Goal: Task Accomplishment & Management: Manage account settings

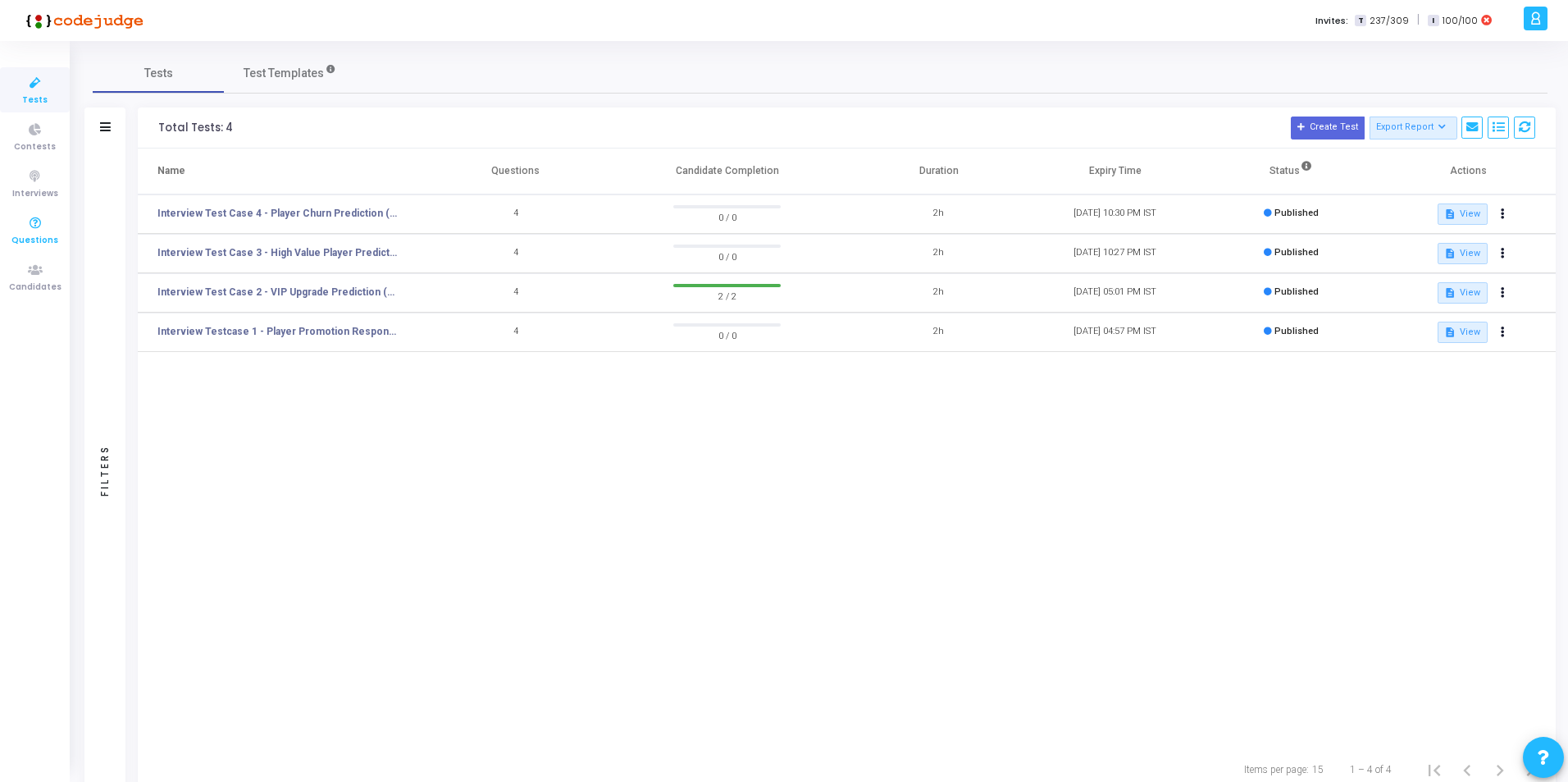
click at [24, 230] on icon at bounding box center [35, 224] width 35 height 21
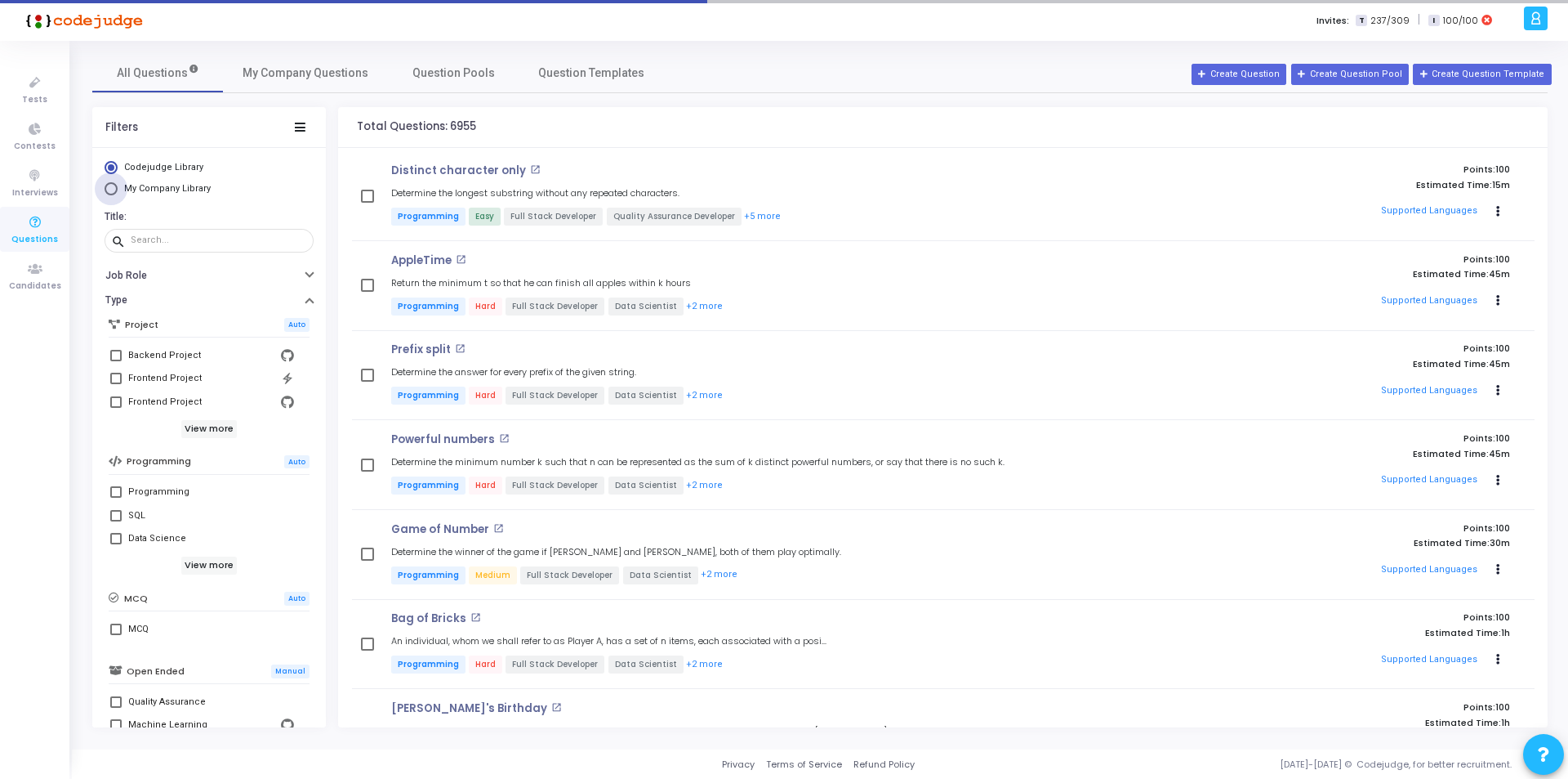
click at [111, 188] on span "Select Library" at bounding box center [111, 188] width 0 height 0
click at [110, 188] on input "My Company Library" at bounding box center [111, 188] width 13 height 13
radio input "true"
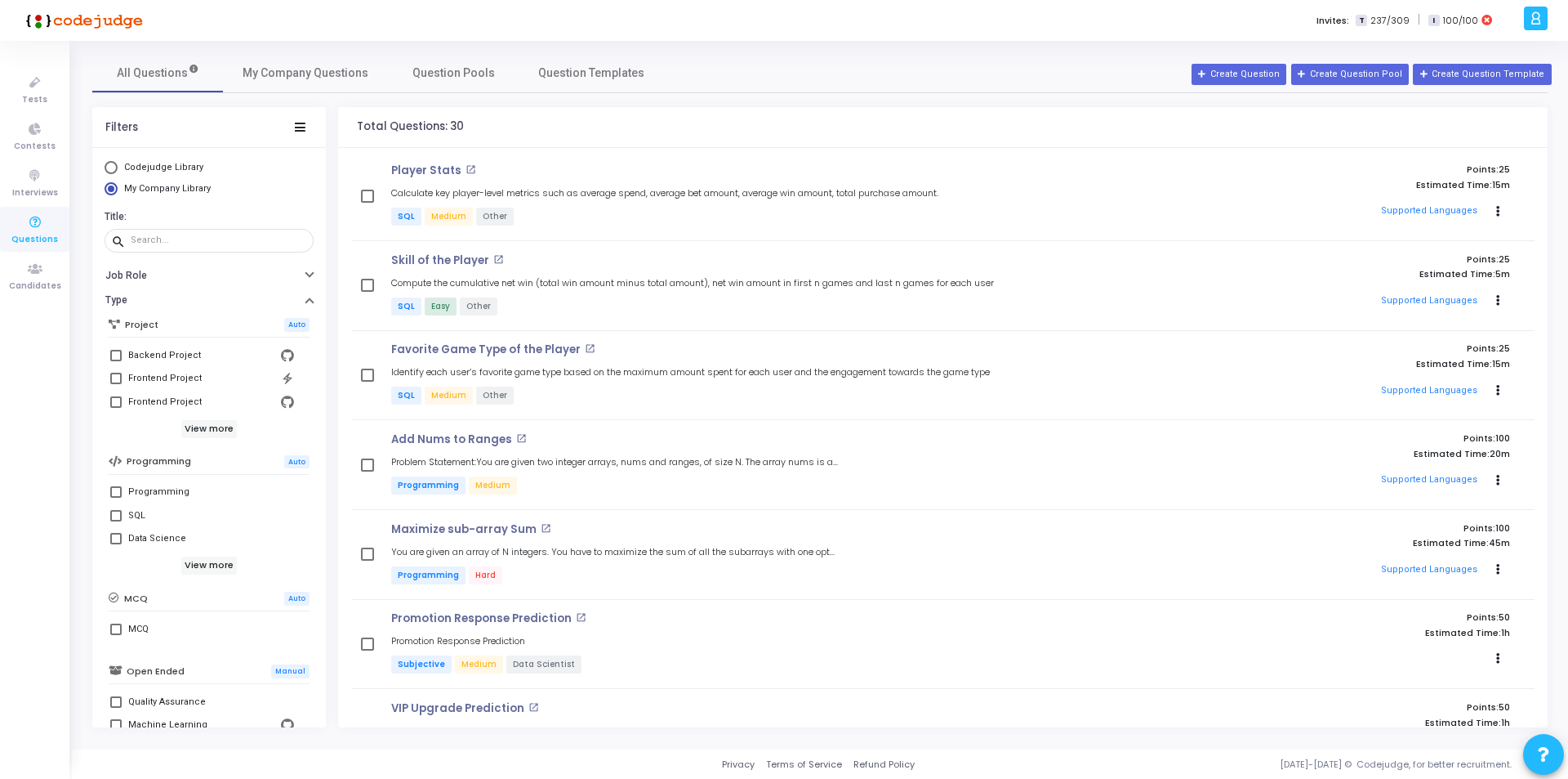
click at [115, 515] on span at bounding box center [116, 515] width 11 height 11
click at [115, 522] on input "SQL" at bounding box center [115, 522] width 1 height 1
checkbox input "true"
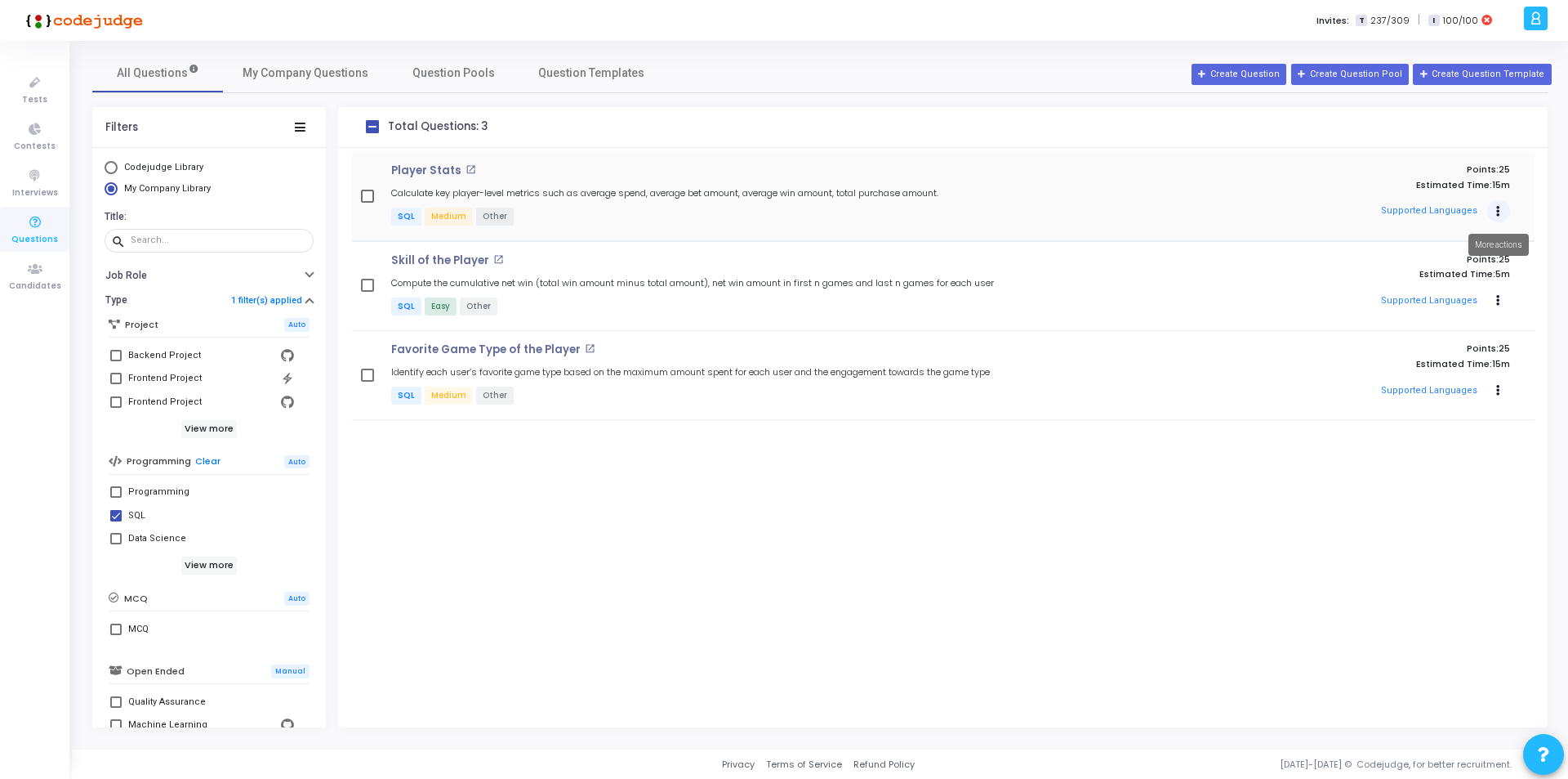
click at [1504, 209] on button "Actions" at bounding box center [1499, 212] width 23 height 23
click at [417, 170] on p "Player Stats" at bounding box center [425, 171] width 70 height 13
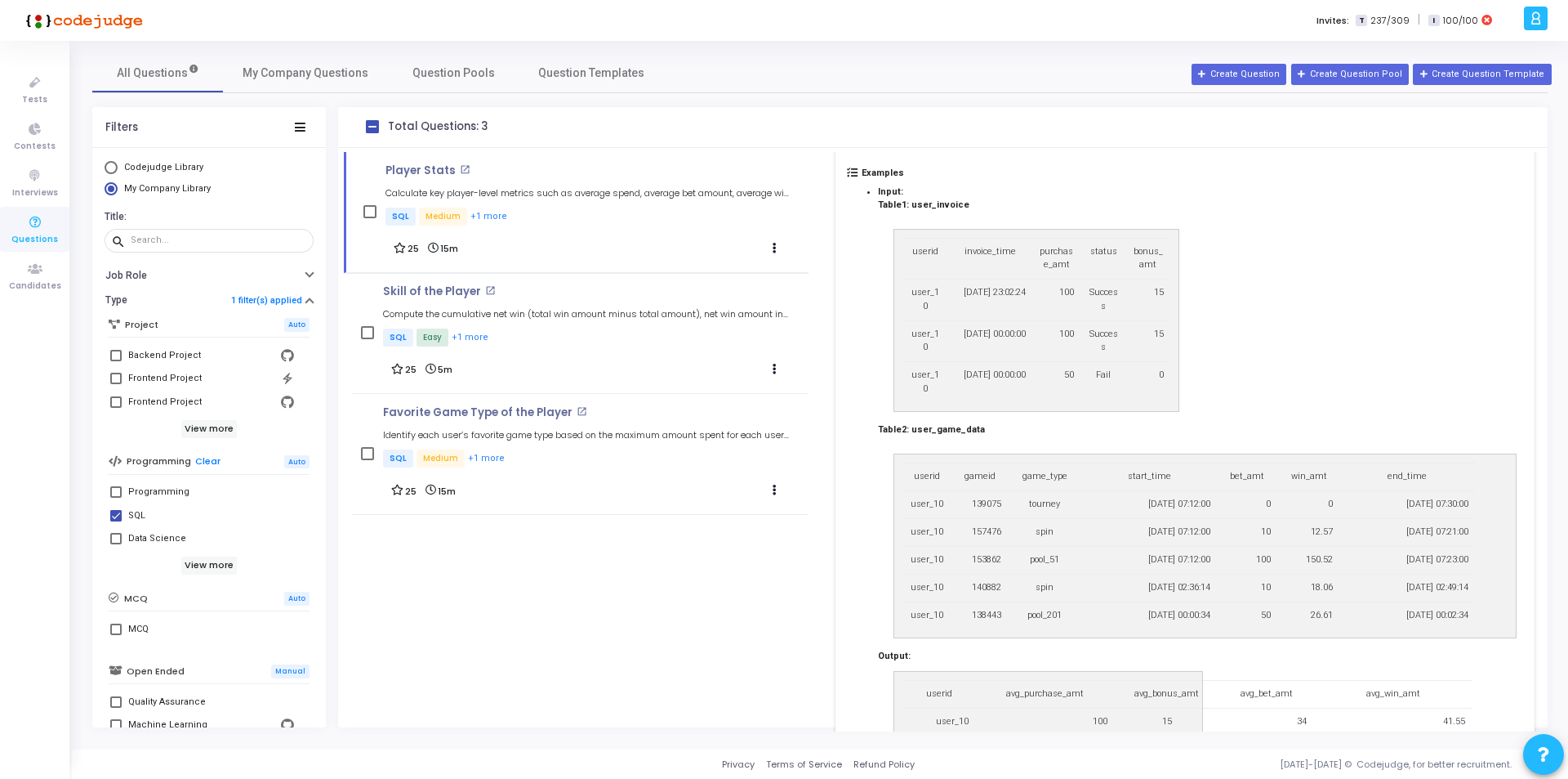
scroll to position [869, 0]
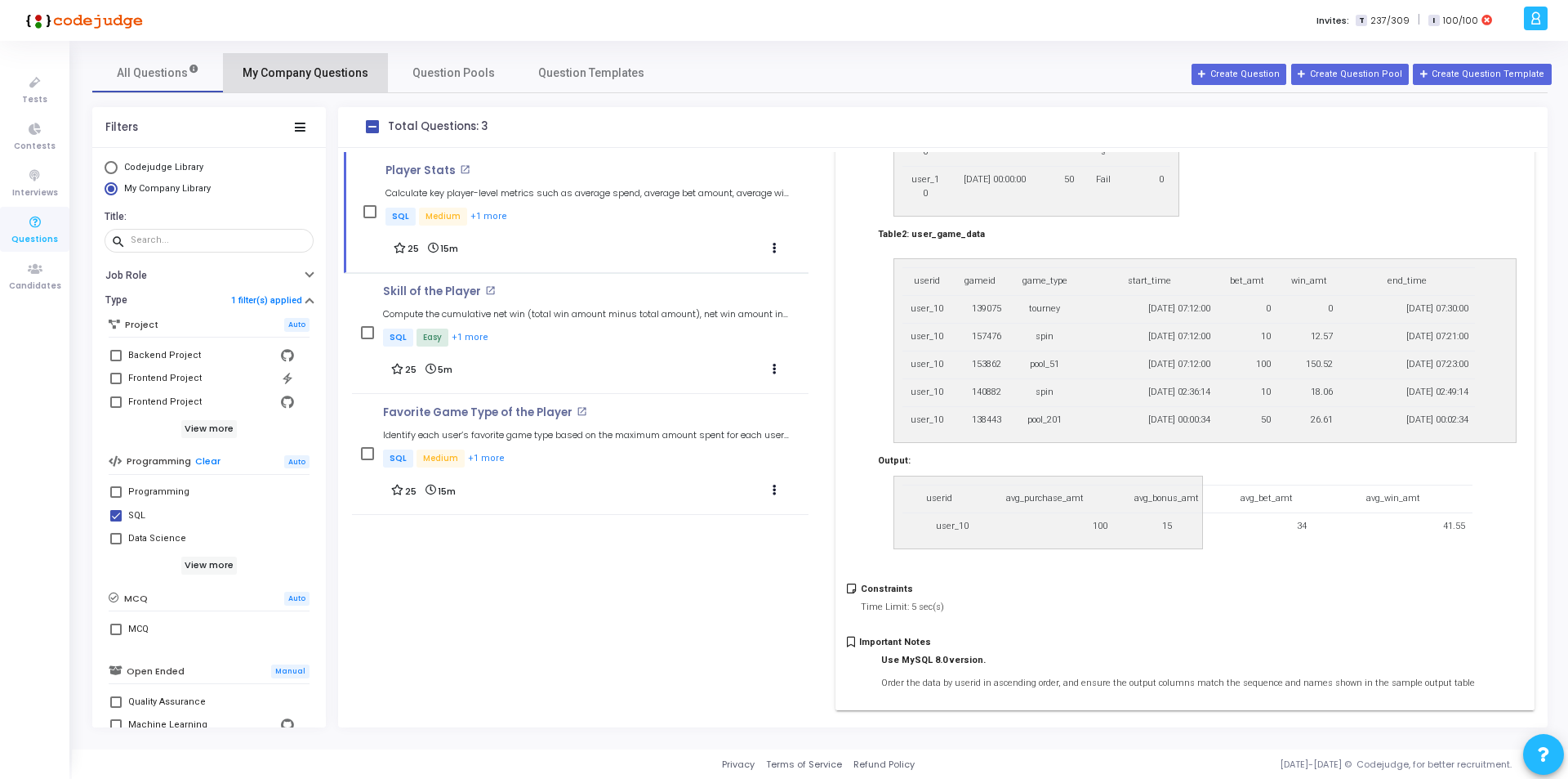
click at [312, 69] on span "My Company Questions" at bounding box center [305, 73] width 126 height 17
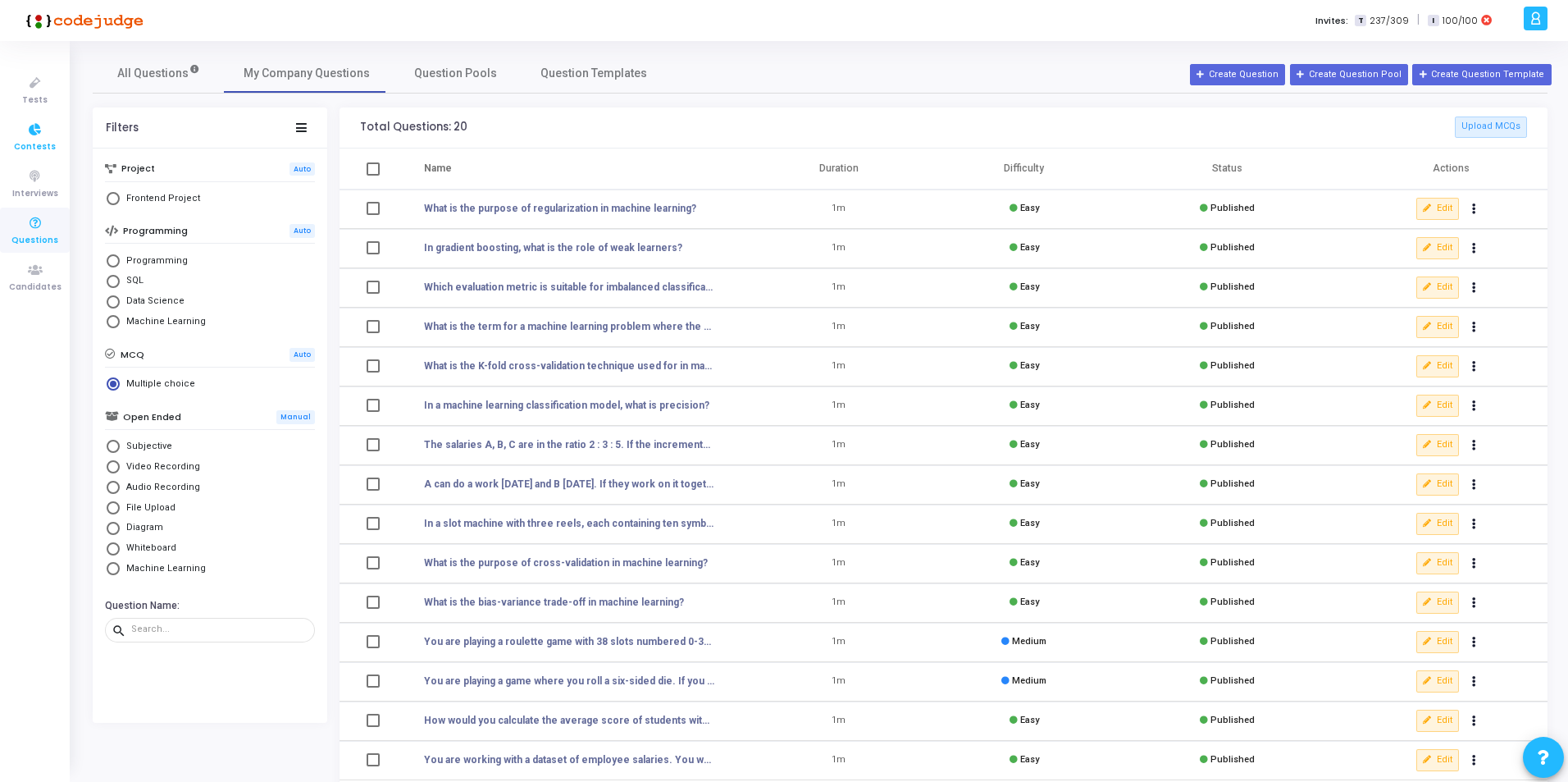
click at [40, 132] on icon at bounding box center [35, 130] width 35 height 21
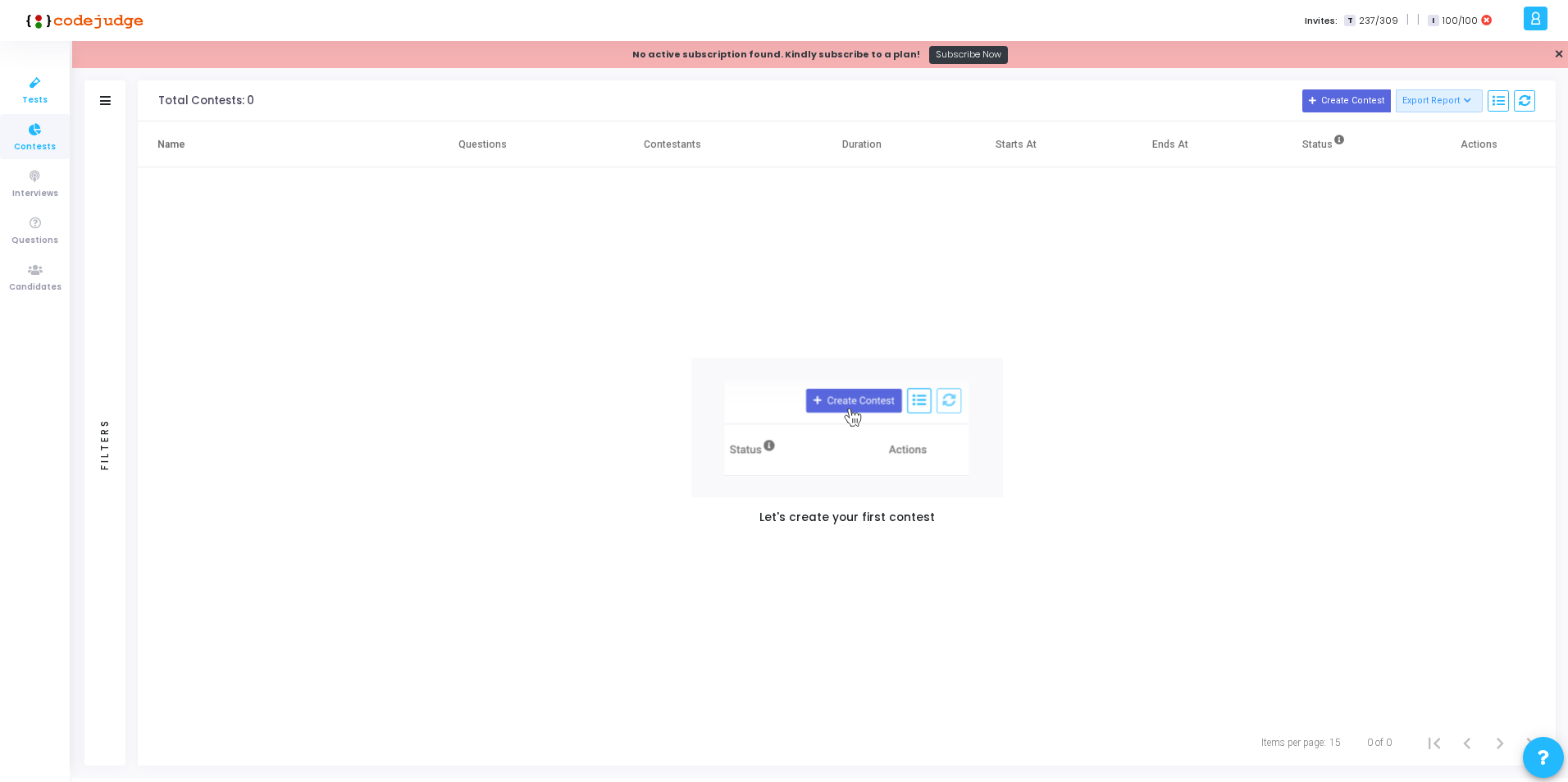
click at [29, 85] on icon at bounding box center [35, 83] width 35 height 21
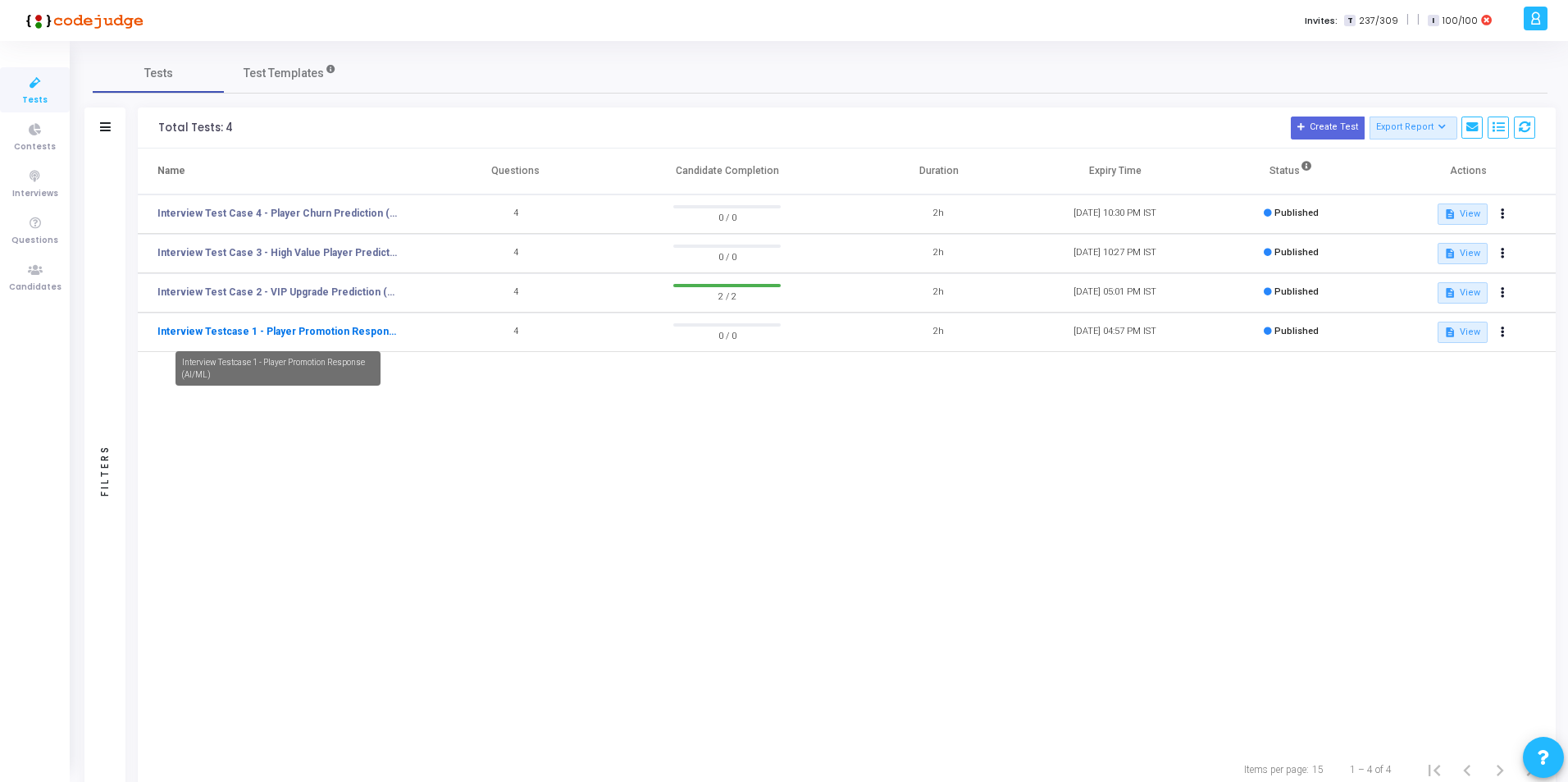
click at [333, 333] on link "Interview Testcase 1 - Player Promotion Response (AI/ML)" at bounding box center [277, 332] width 241 height 15
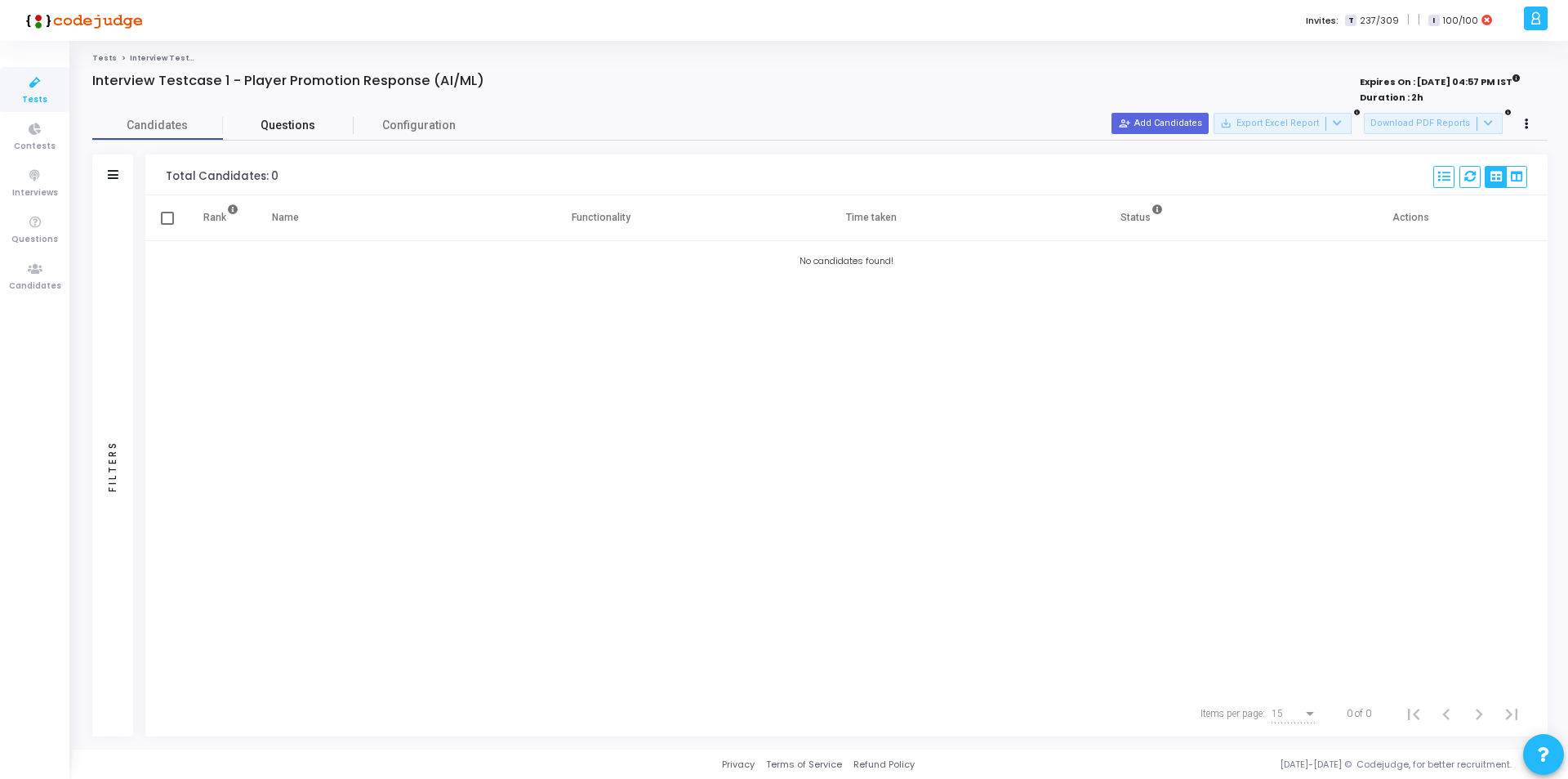
click at [292, 123] on span "Questions" at bounding box center [288, 125] width 131 height 17
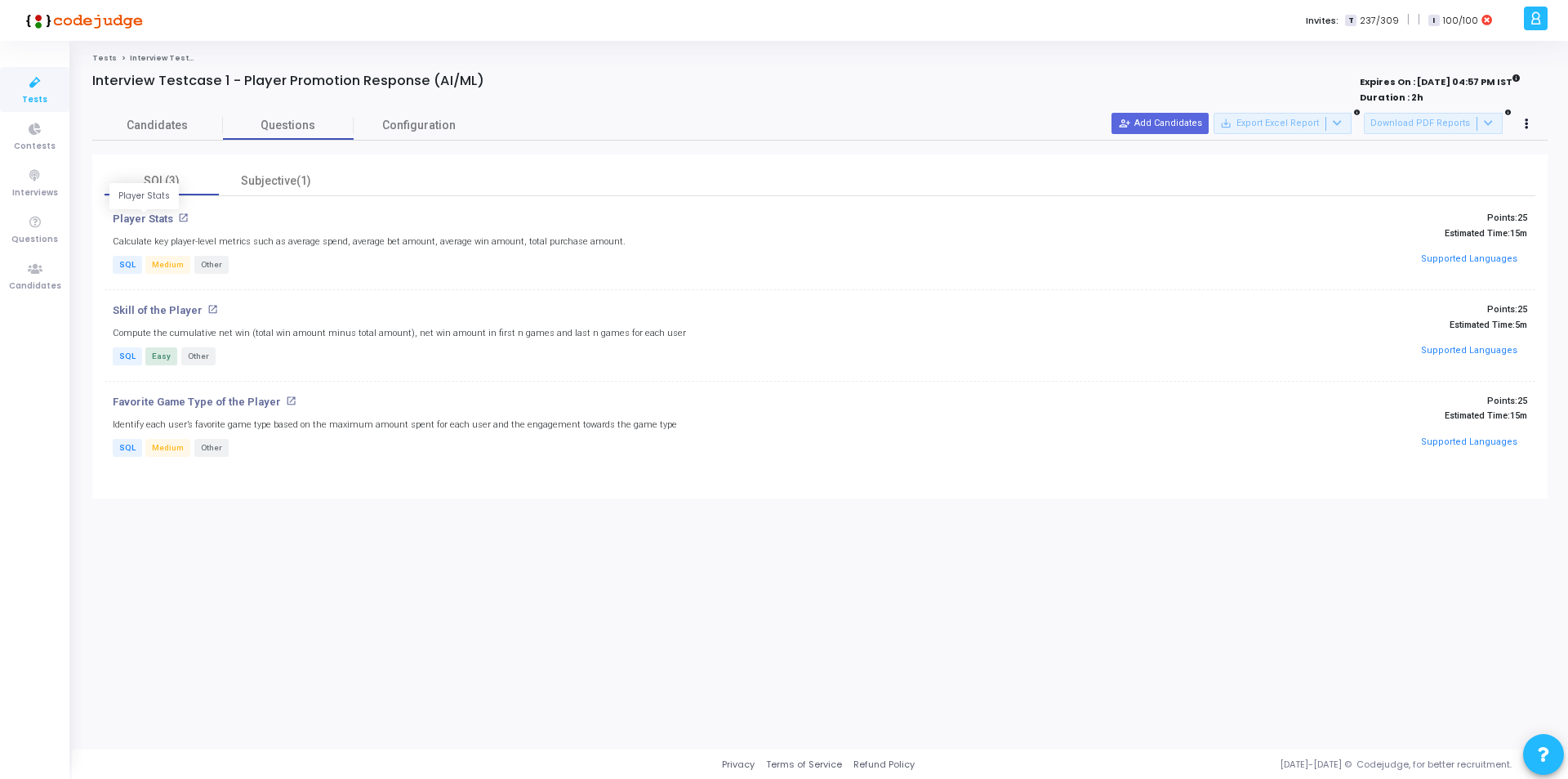
click at [147, 216] on p "Player Stats" at bounding box center [143, 219] width 61 height 13
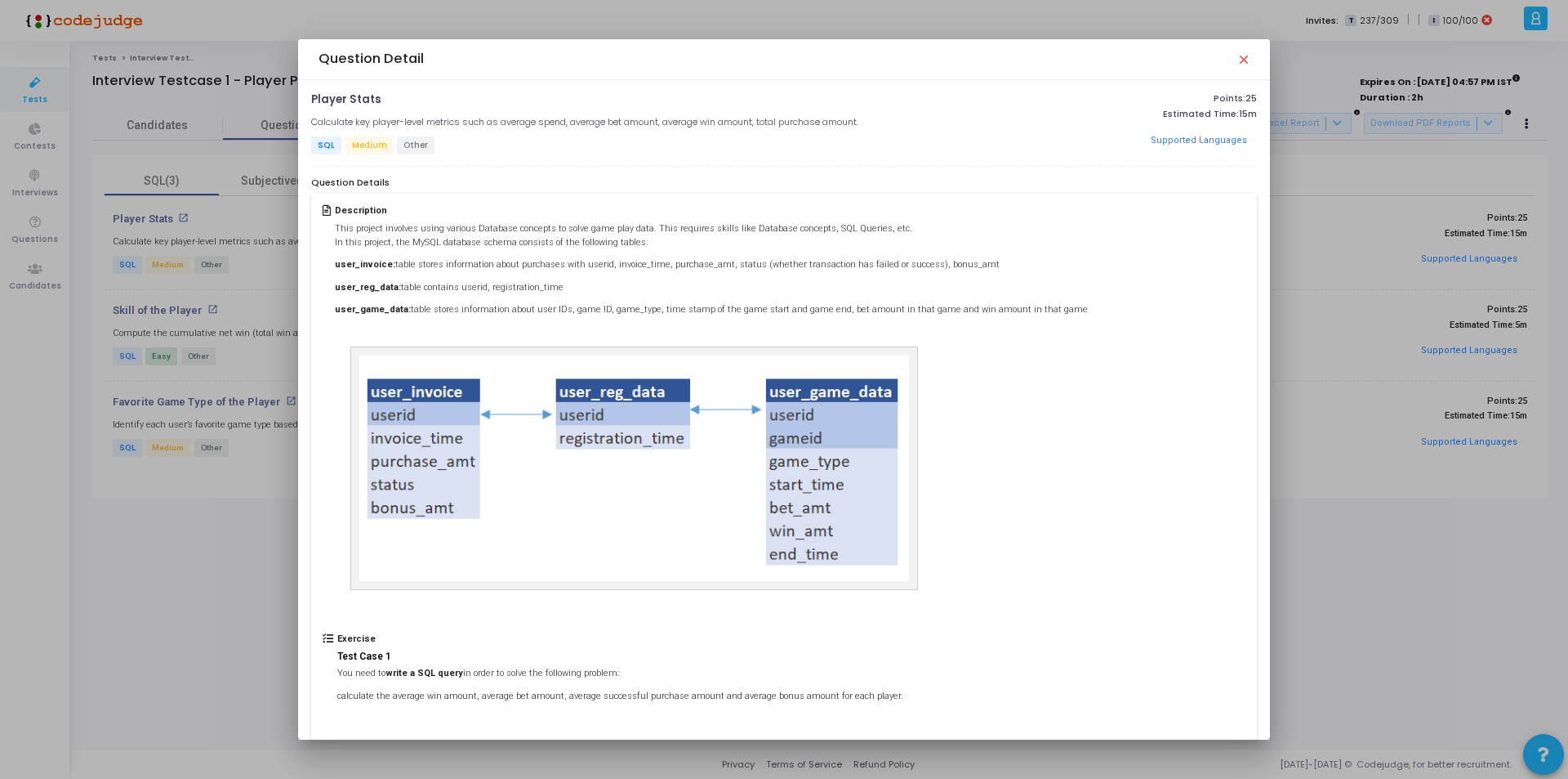
click at [1248, 62] on mat-icon "close" at bounding box center [1243, 59] width 13 height 13
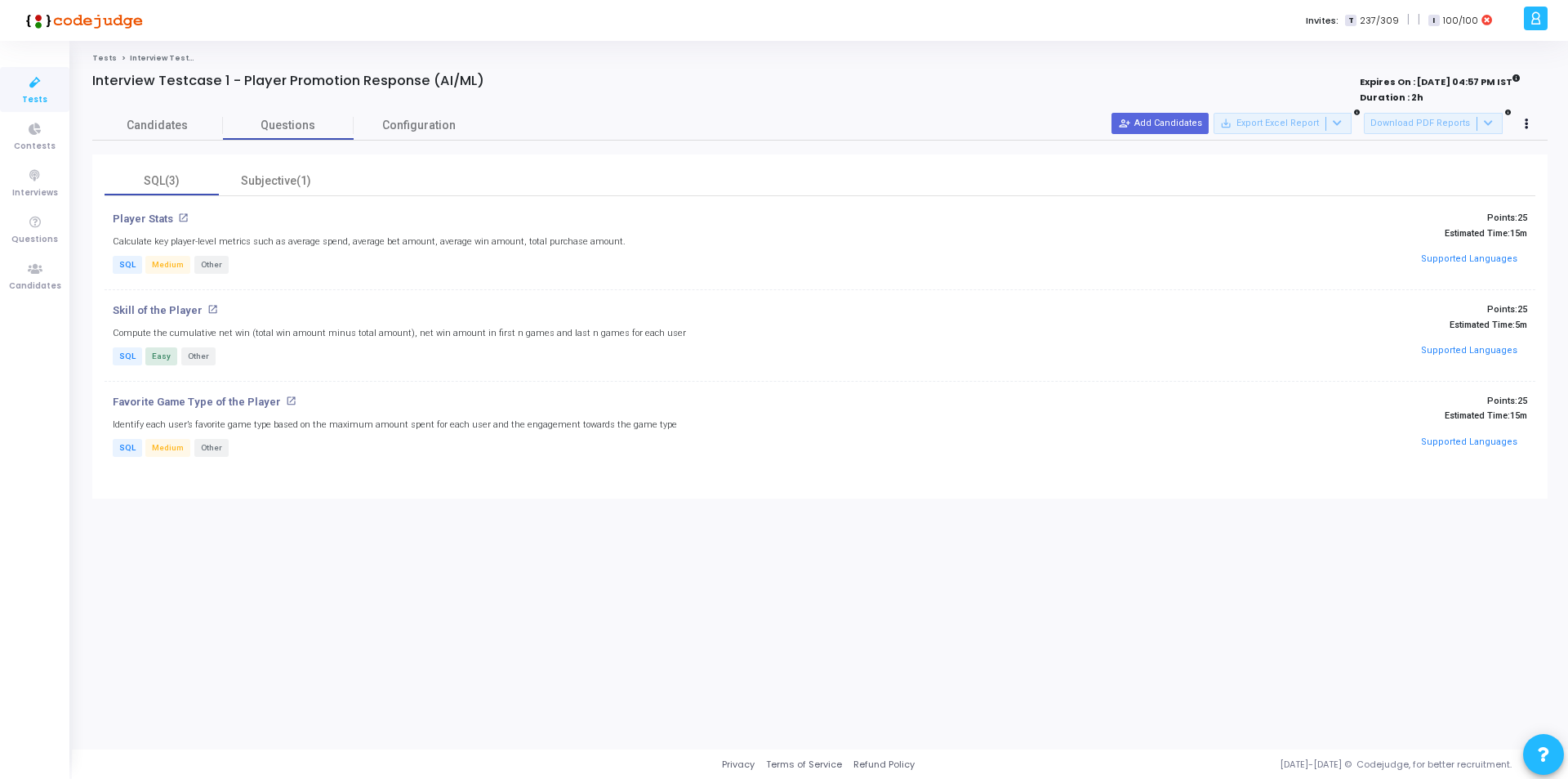
click at [364, 429] on h5 "Identify each user’s favorite game type based on the maximum amount spent for e…" at bounding box center [395, 424] width 564 height 10
click at [269, 179] on div "Subjective(1)" at bounding box center [276, 181] width 95 height 17
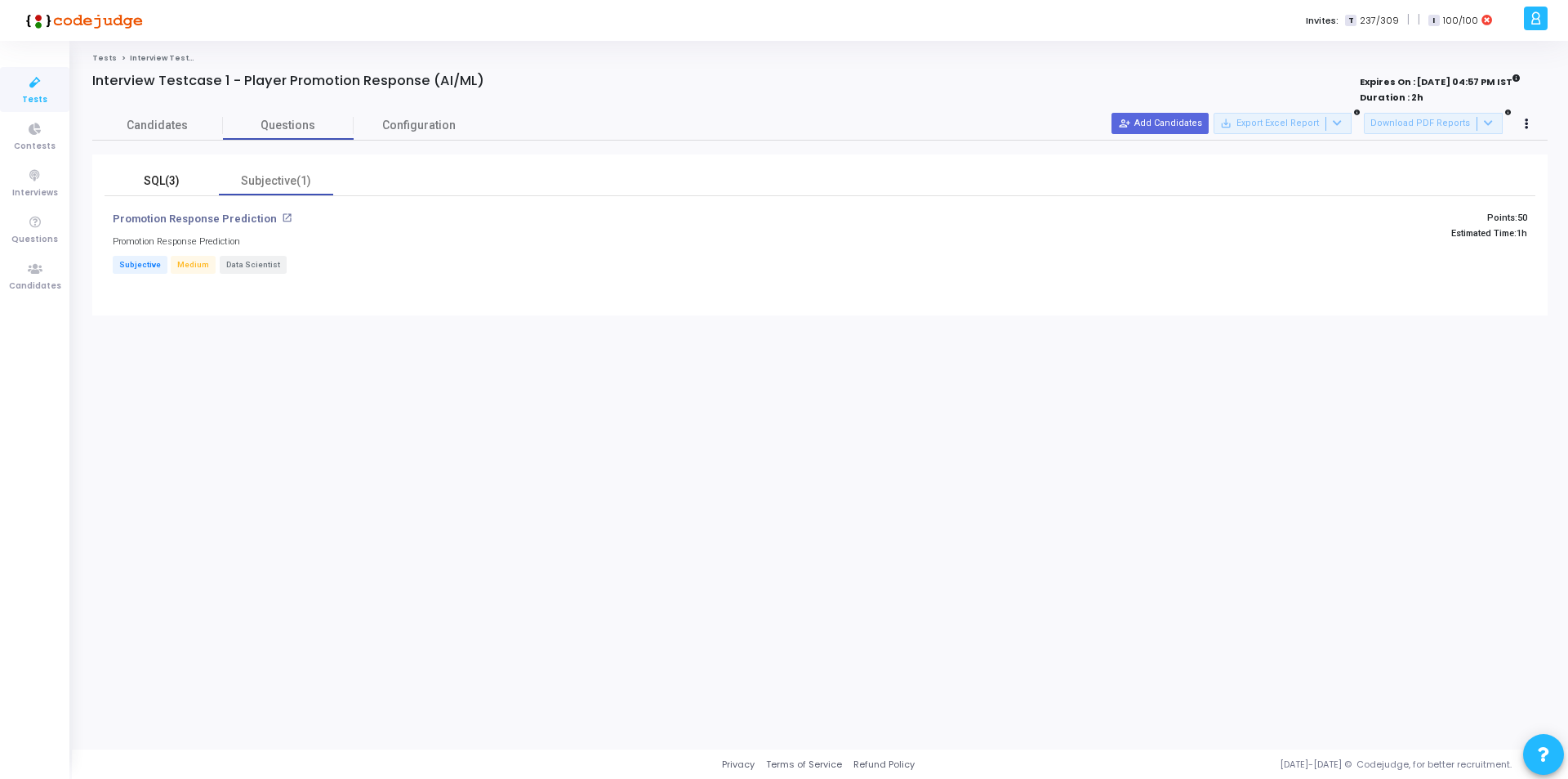
click at [173, 174] on div "SQL(3)" at bounding box center [162, 181] width 95 height 17
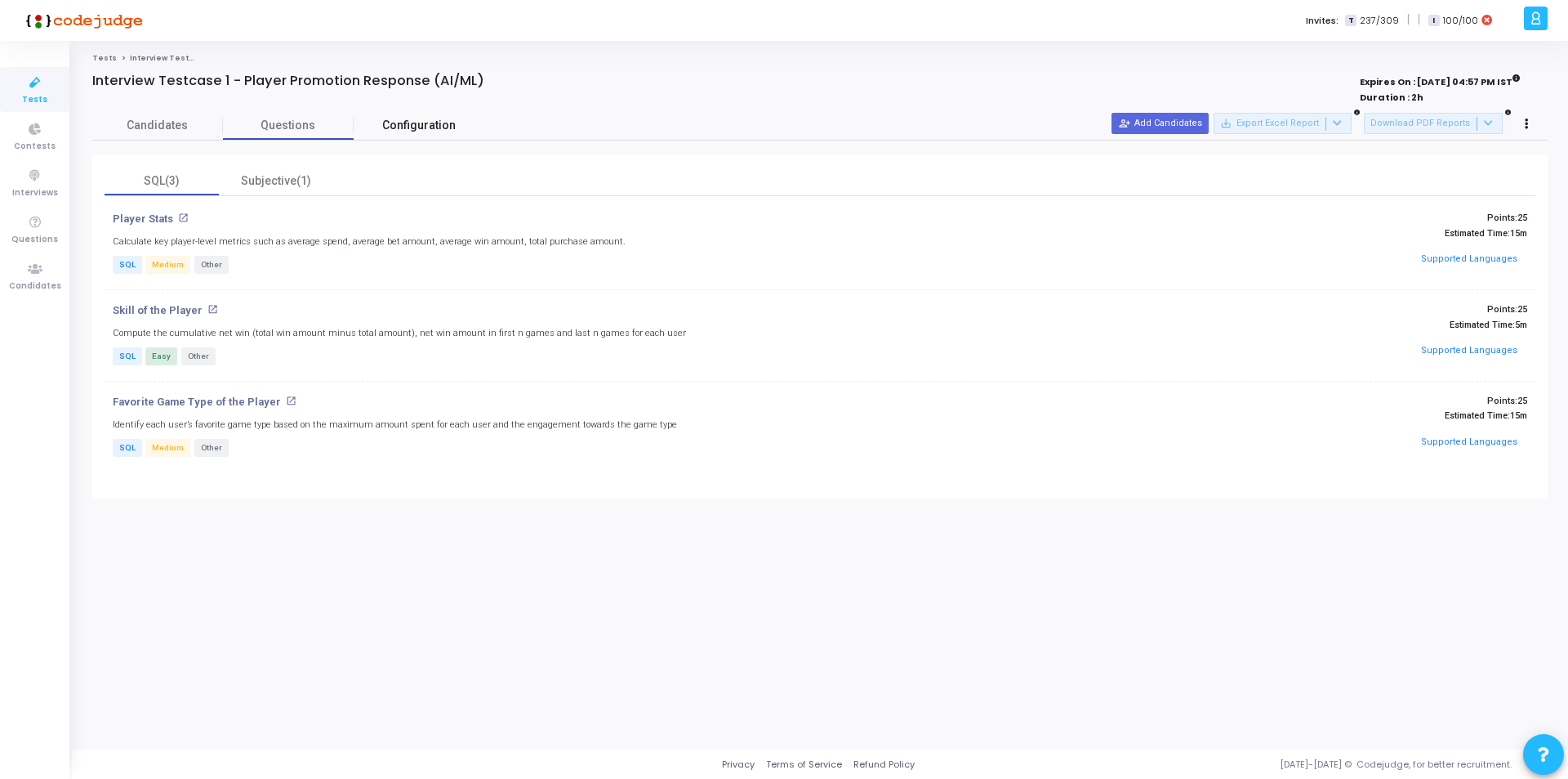
click at [397, 125] on span "Configuration" at bounding box center [419, 125] width 74 height 17
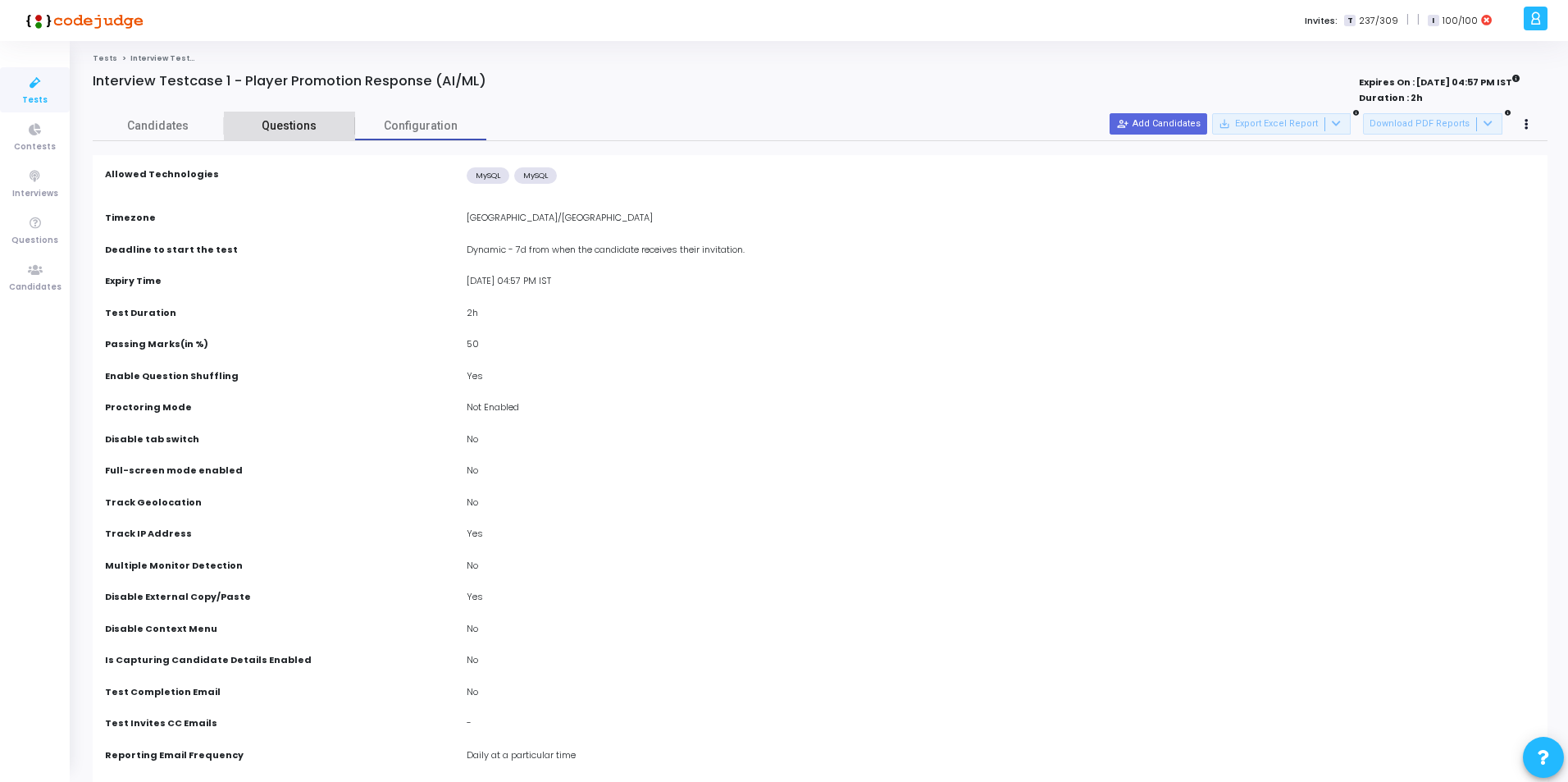
click at [331, 117] on span "Questions" at bounding box center [289, 125] width 131 height 17
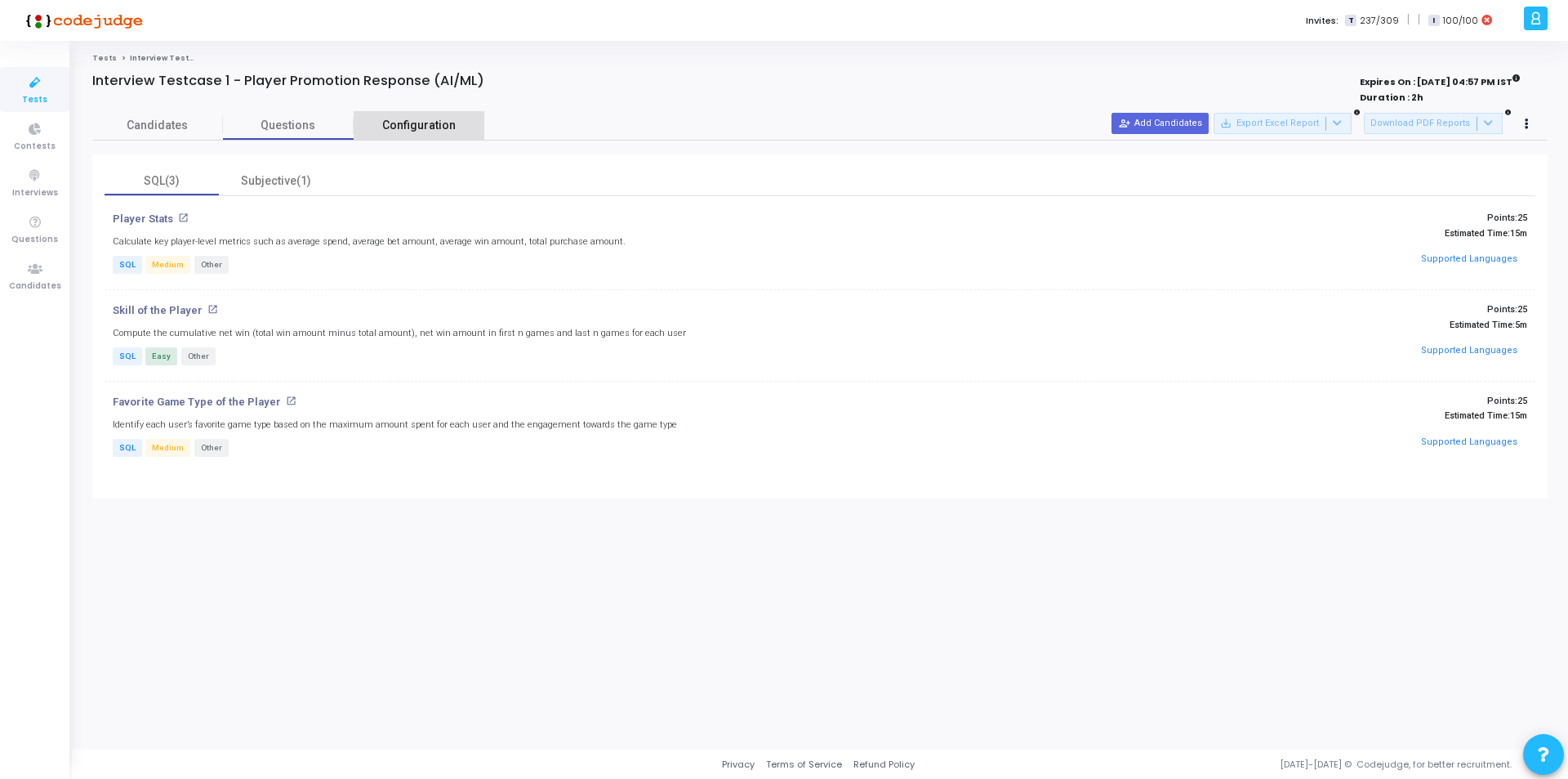
click at [454, 123] on link "Configuration" at bounding box center [419, 125] width 131 height 29
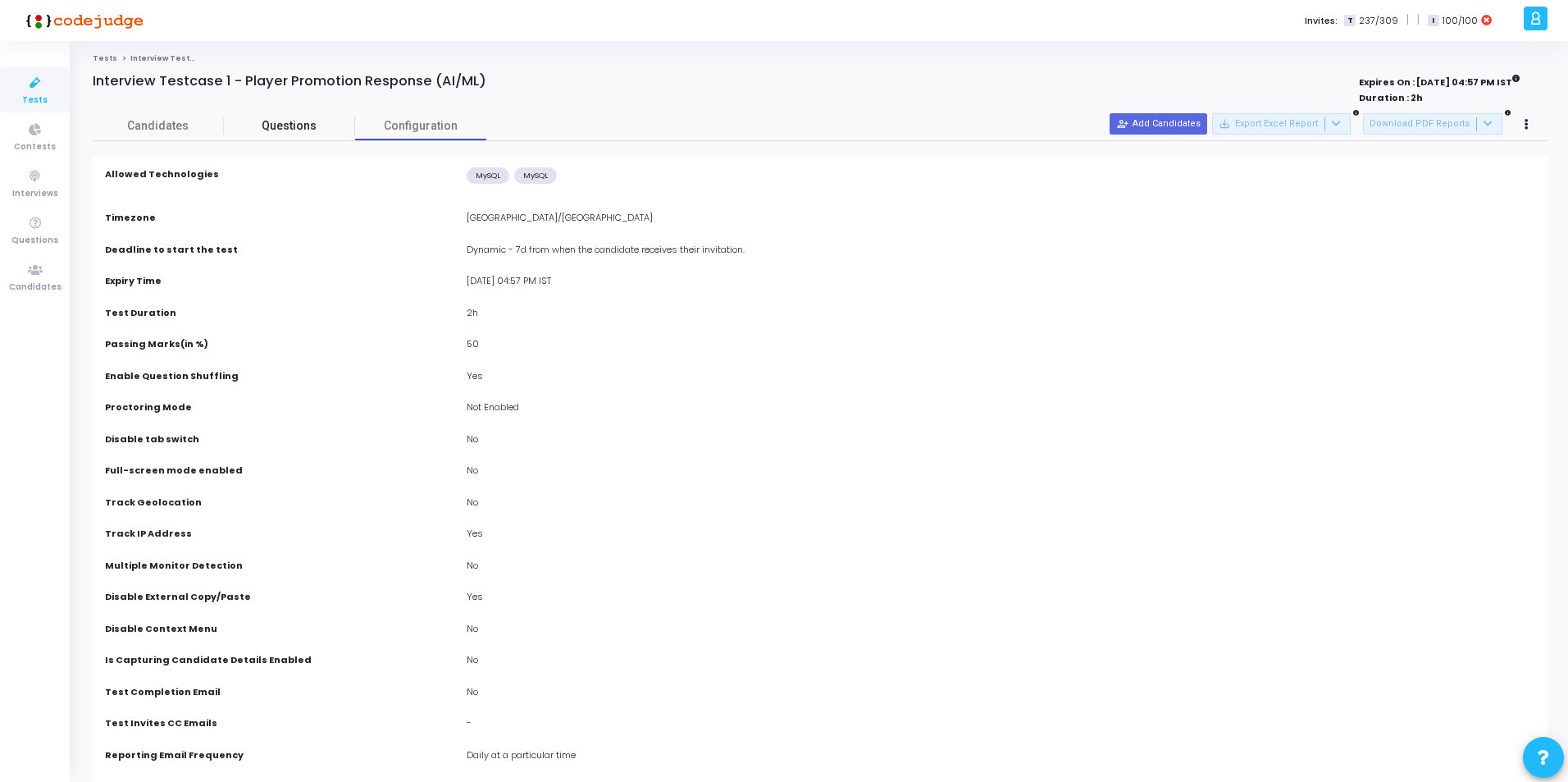
click at [294, 129] on span "Questions" at bounding box center [289, 125] width 131 height 17
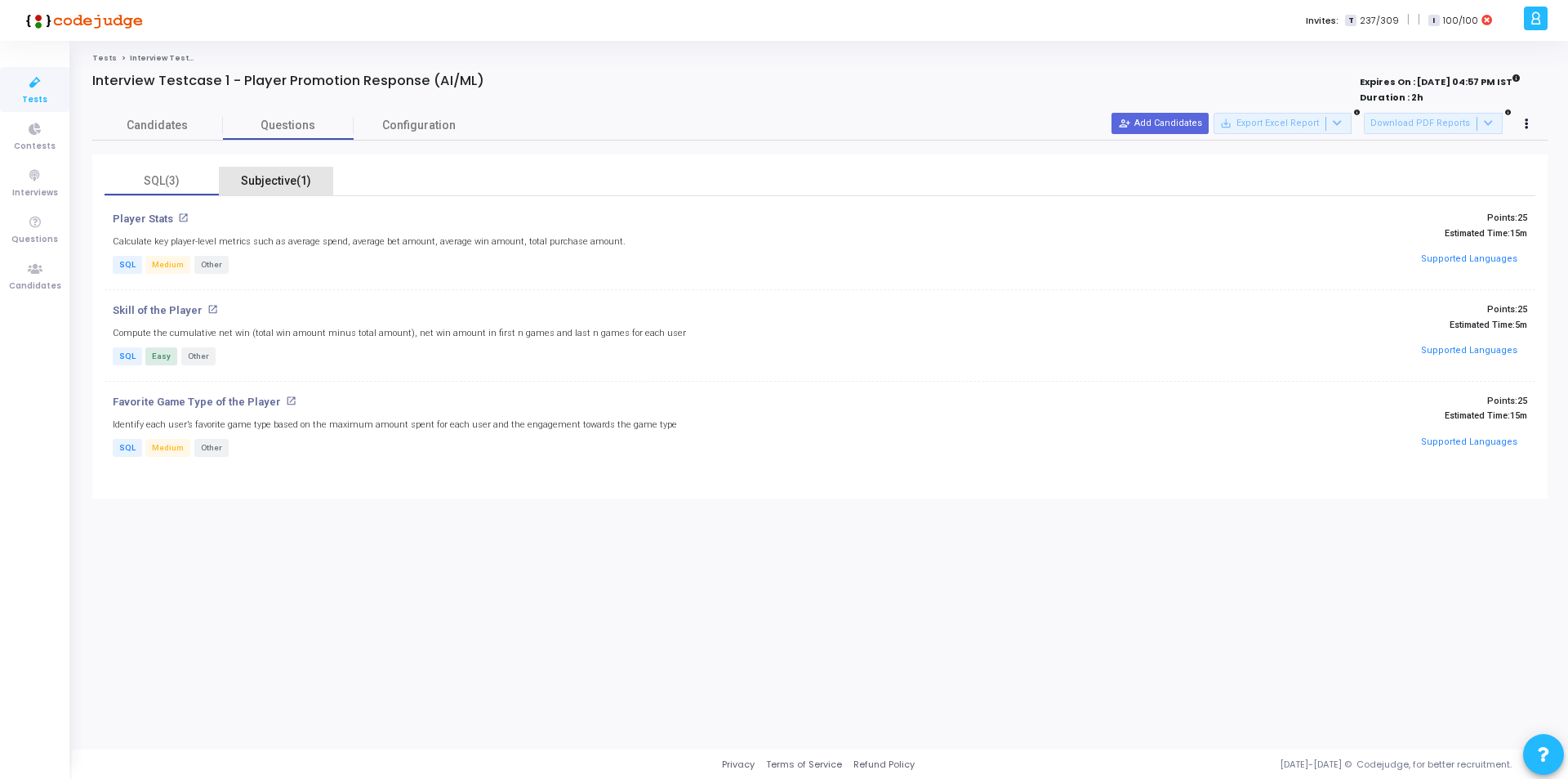
click at [277, 179] on div "Subjective(1)" at bounding box center [276, 181] width 95 height 17
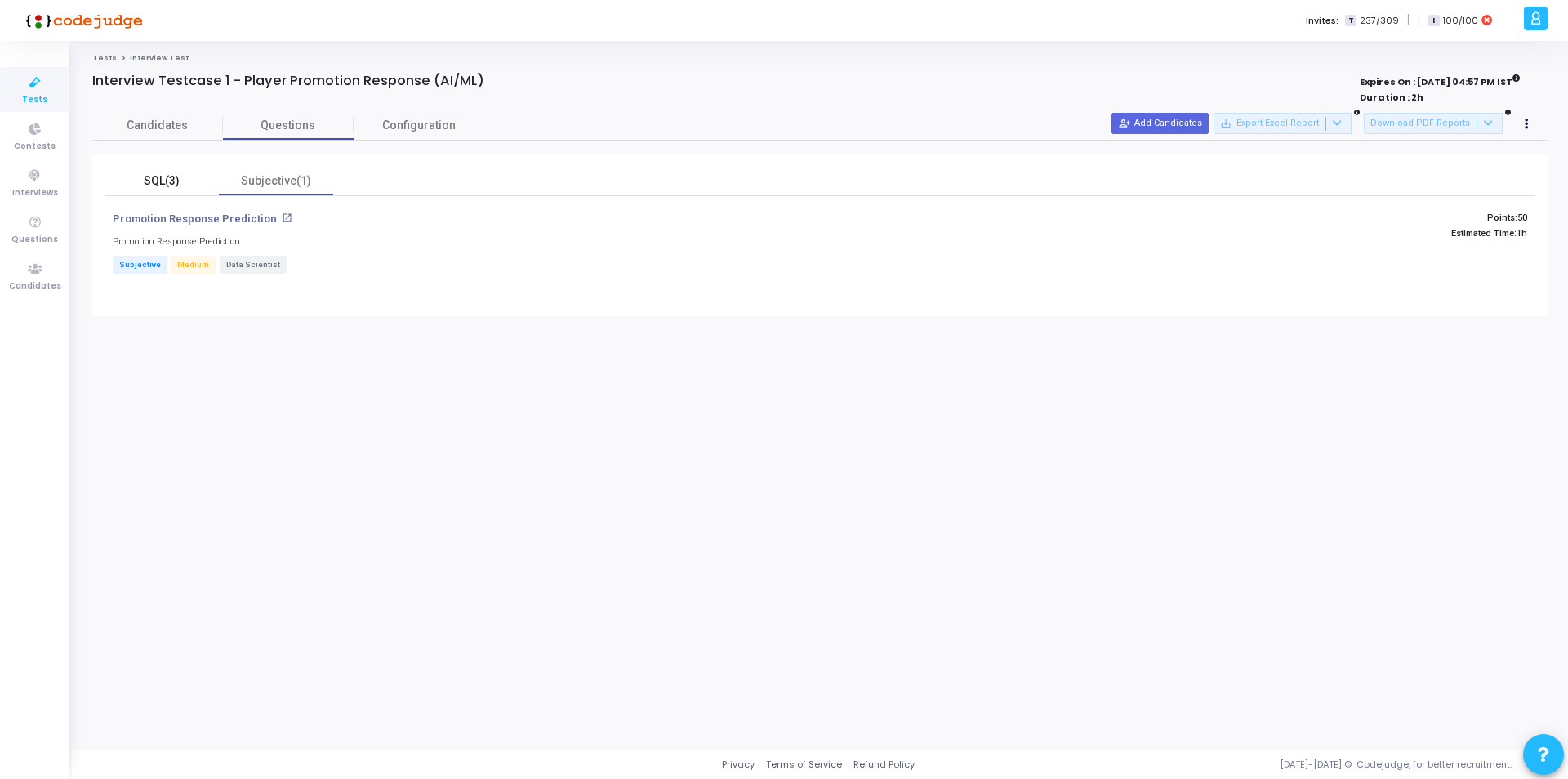
click at [173, 179] on div "SQL(3)" at bounding box center [162, 181] width 95 height 17
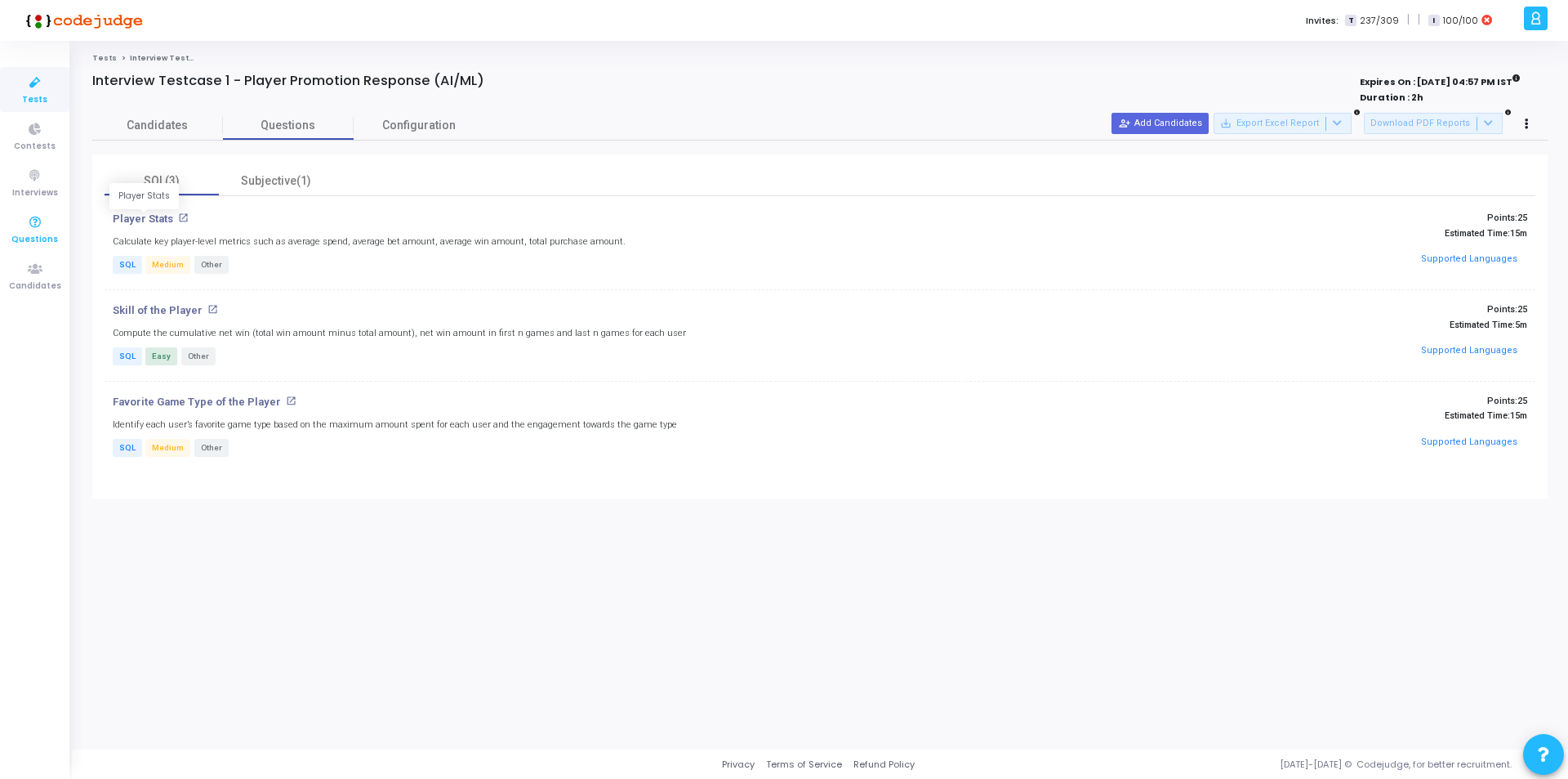
click at [66, 222] on link "Questions" at bounding box center [35, 230] width 69 height 45
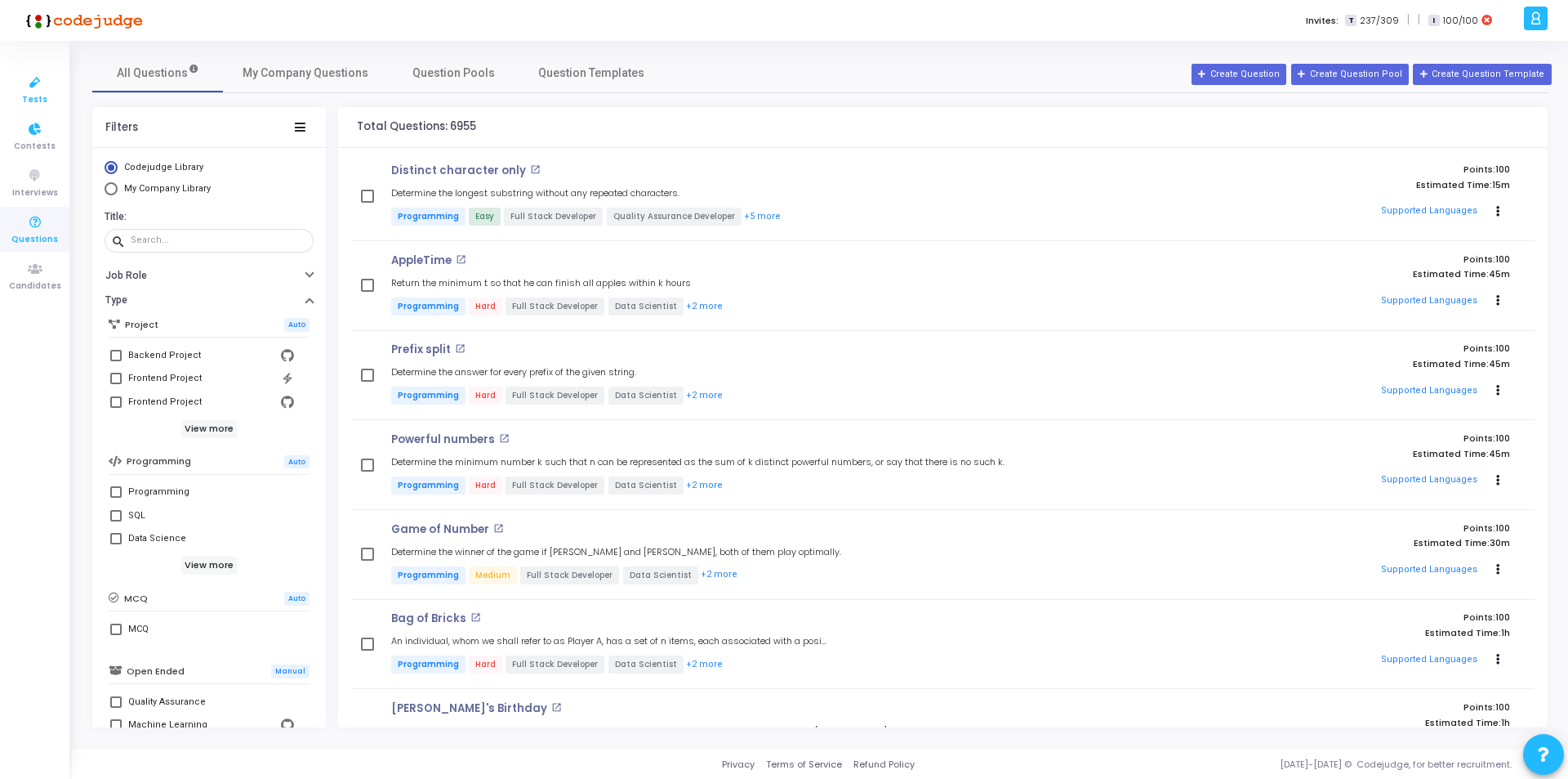
click at [29, 86] on icon at bounding box center [35, 83] width 35 height 21
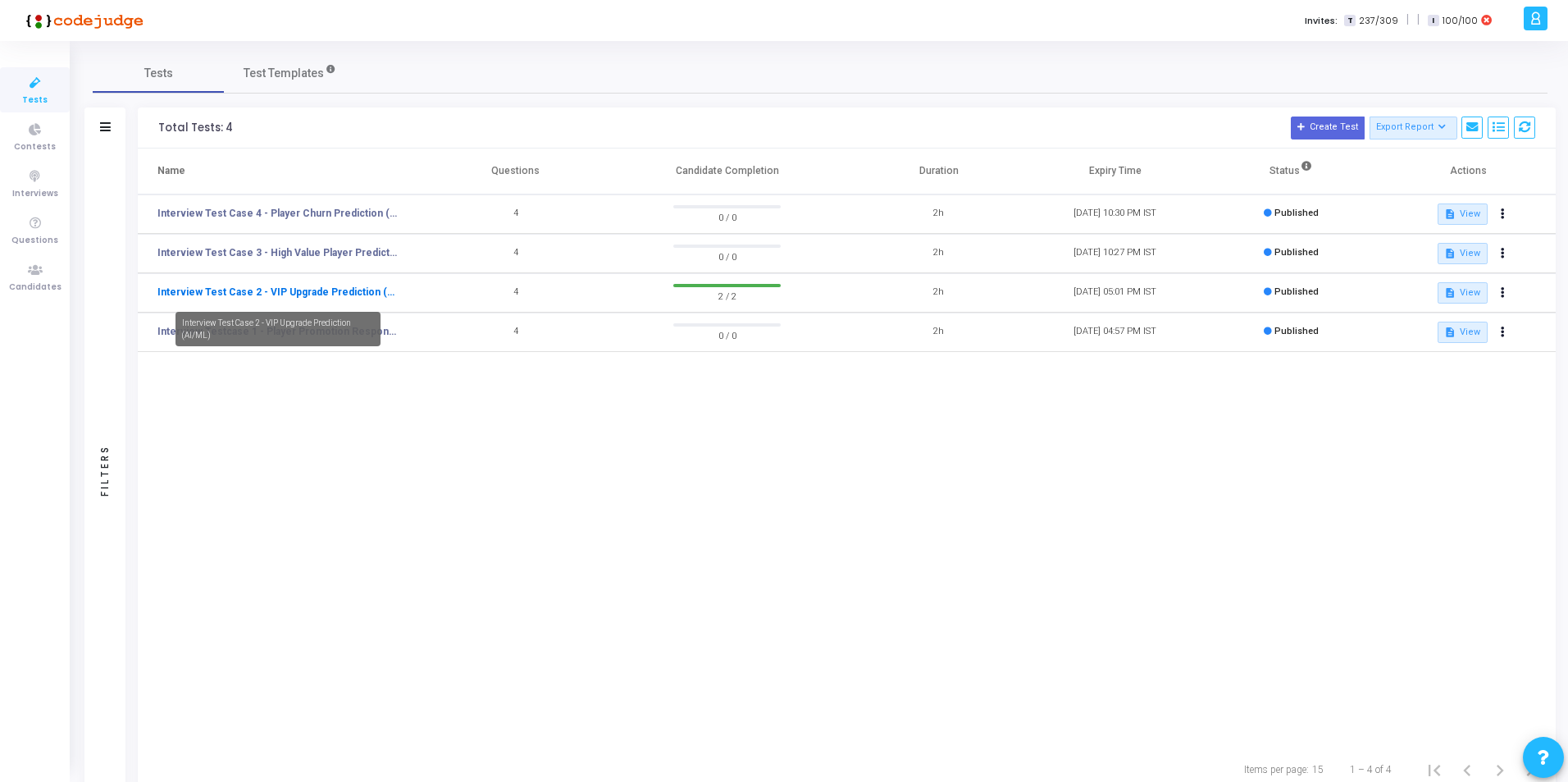
click at [319, 287] on link "Interview Test Case 2 - VIP Upgrade Prediction (AI/ML)" at bounding box center [277, 292] width 241 height 15
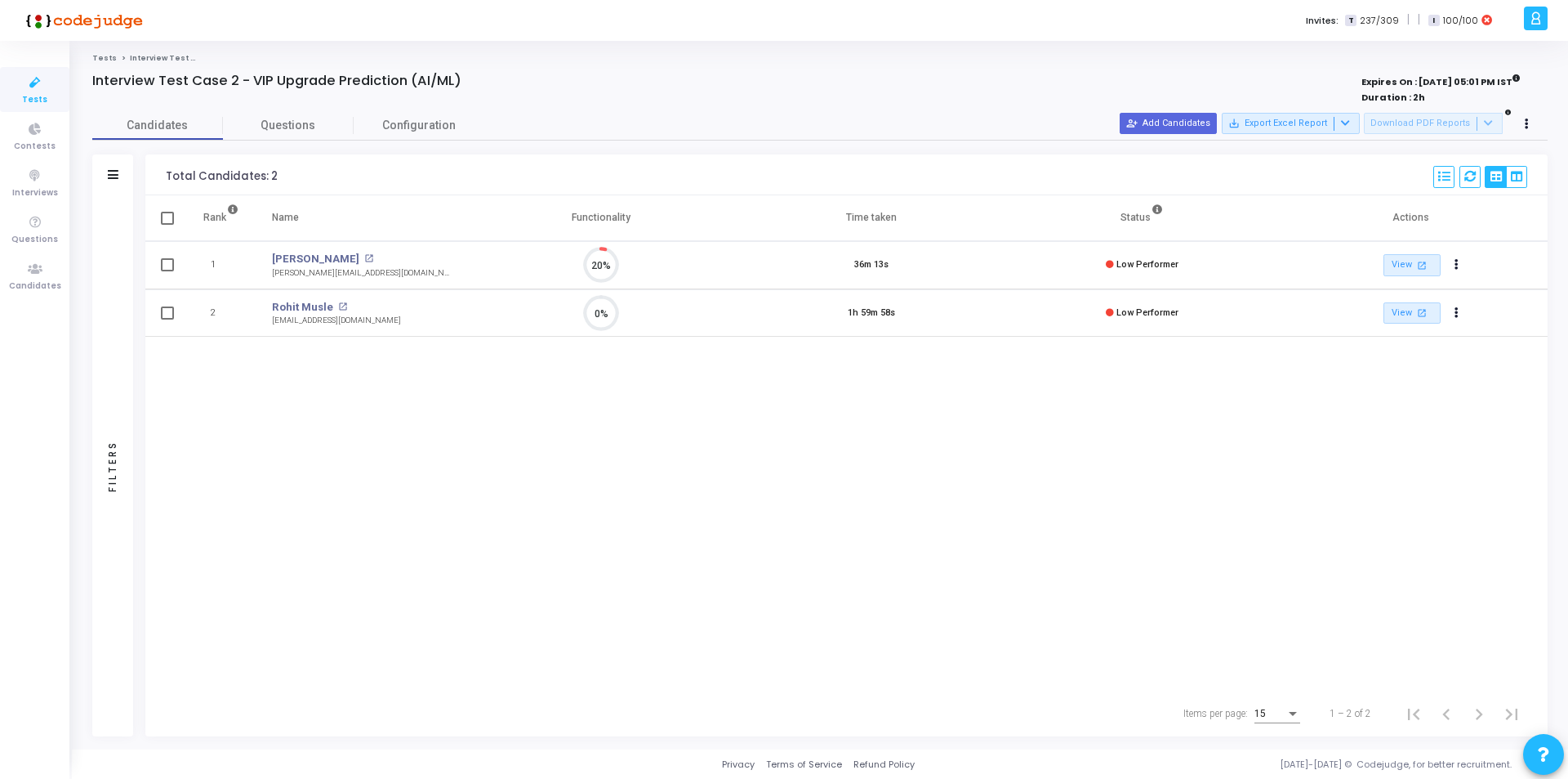
scroll to position [35, 42]
click at [285, 121] on span "Questions" at bounding box center [288, 125] width 131 height 17
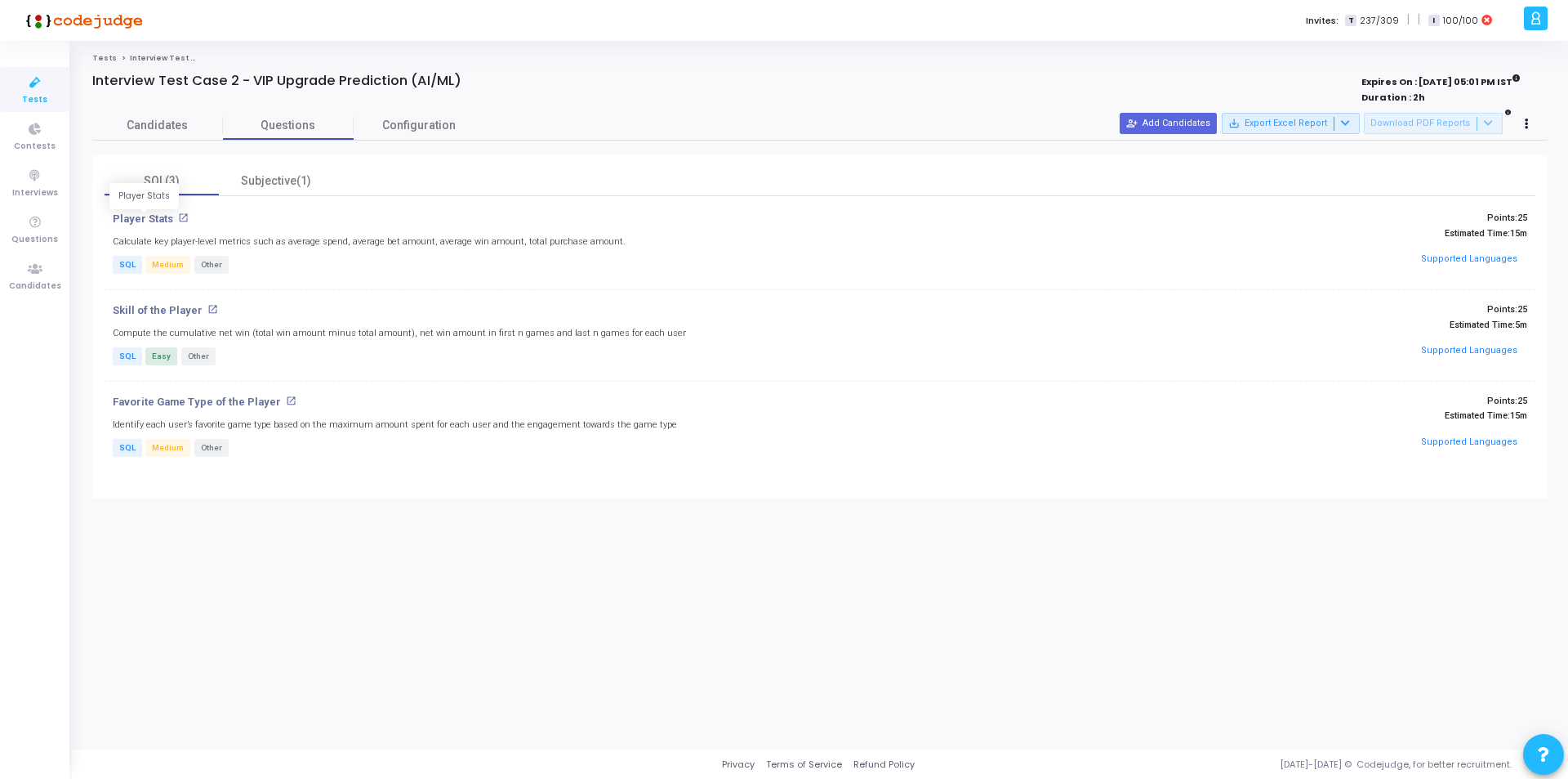
click at [137, 218] on p "Player Stats" at bounding box center [143, 219] width 61 height 13
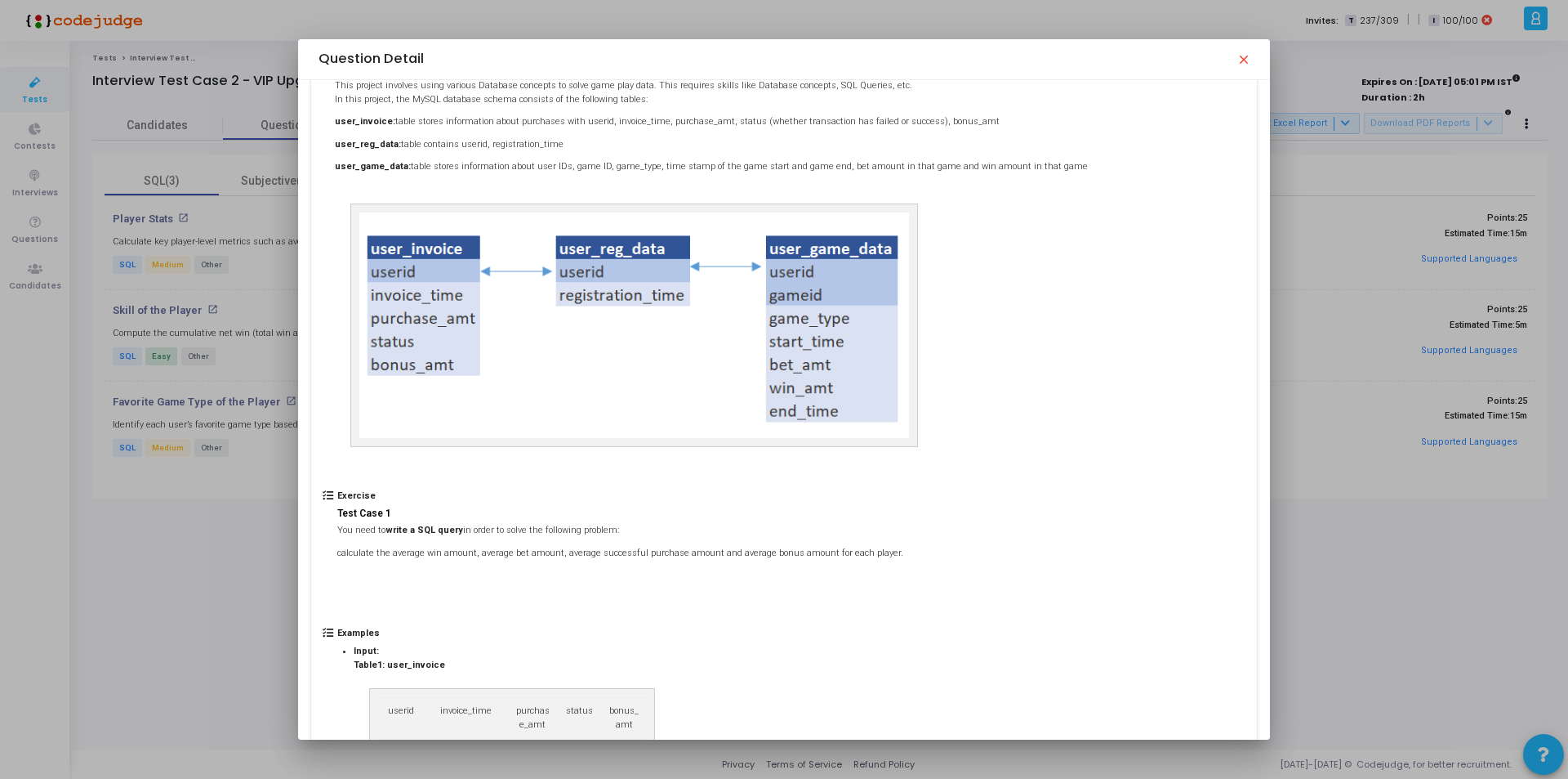
scroll to position [0, 0]
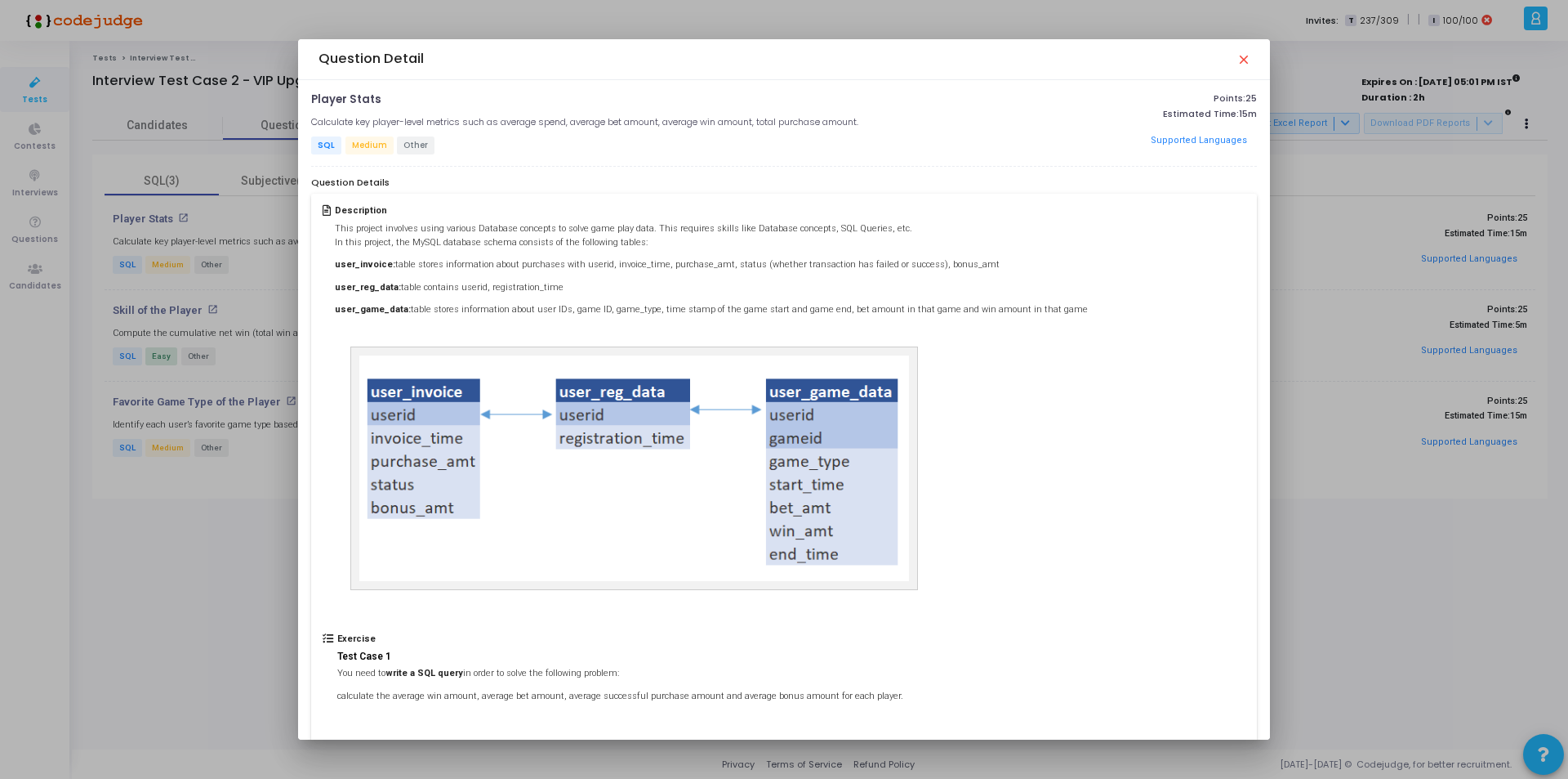
click at [1245, 60] on mat-icon "close" at bounding box center [1243, 59] width 13 height 13
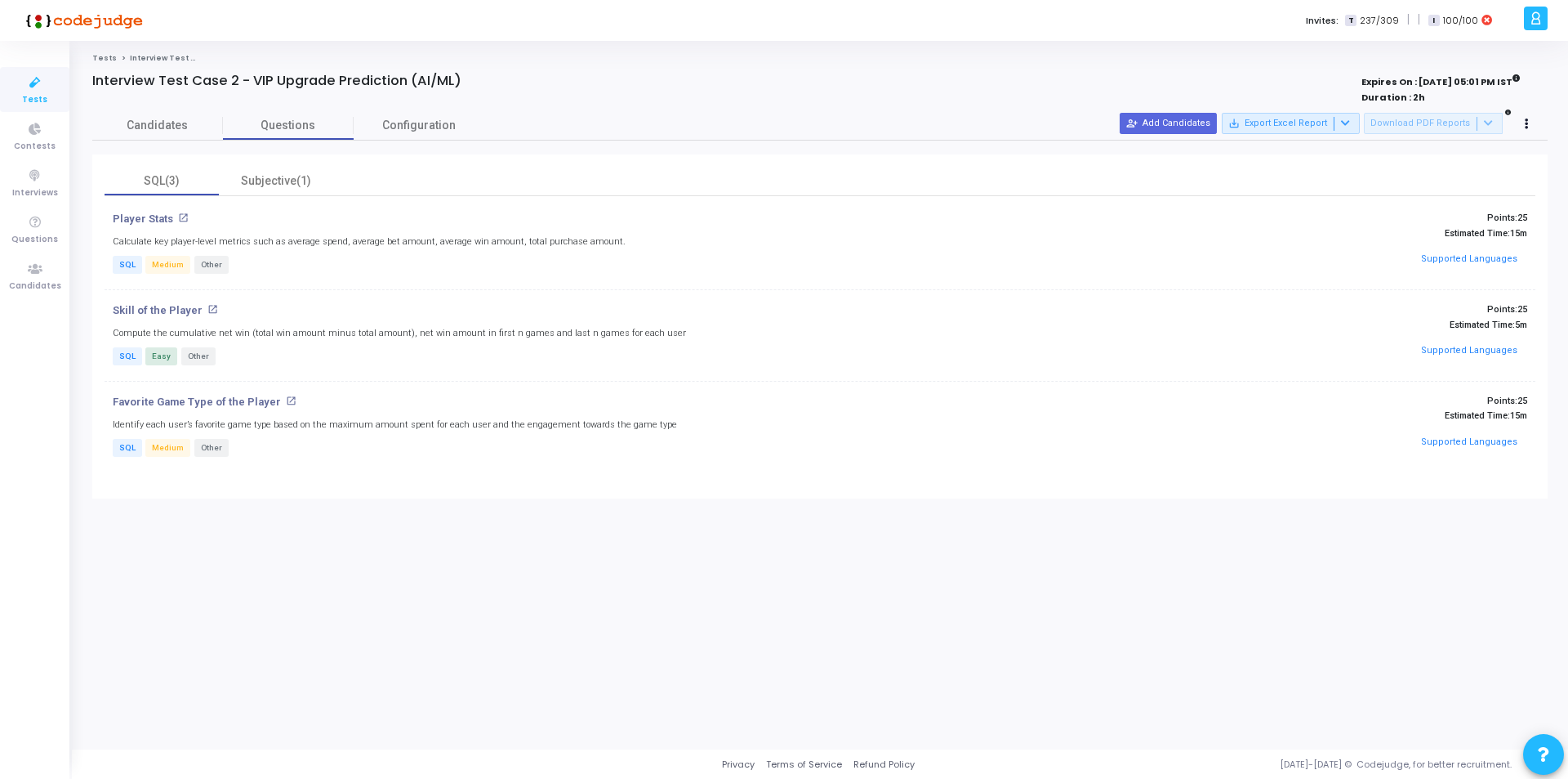
click at [35, 89] on icon at bounding box center [35, 83] width 35 height 21
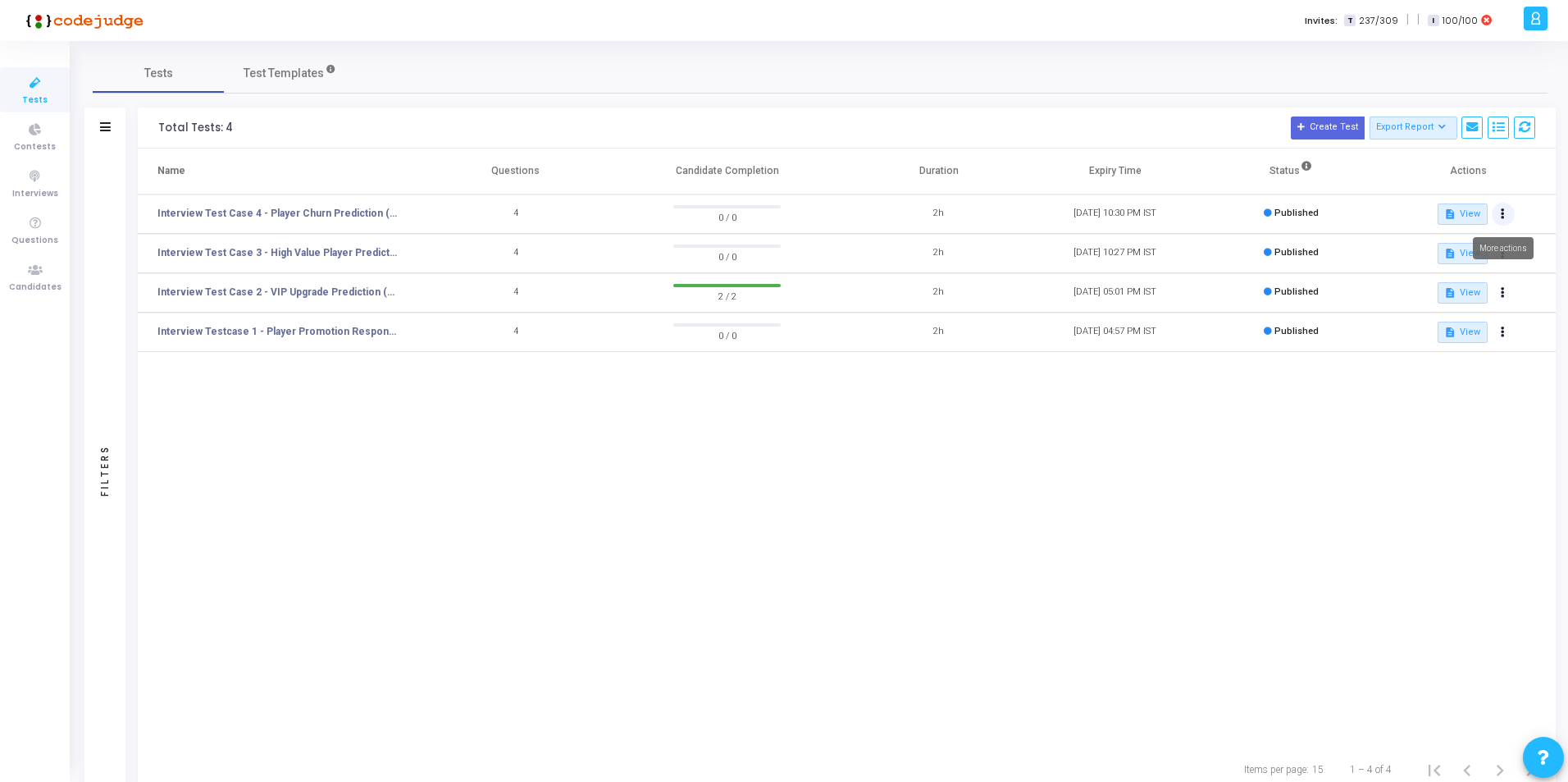
click at [1501, 214] on icon at bounding box center [1503, 214] width 4 height 8
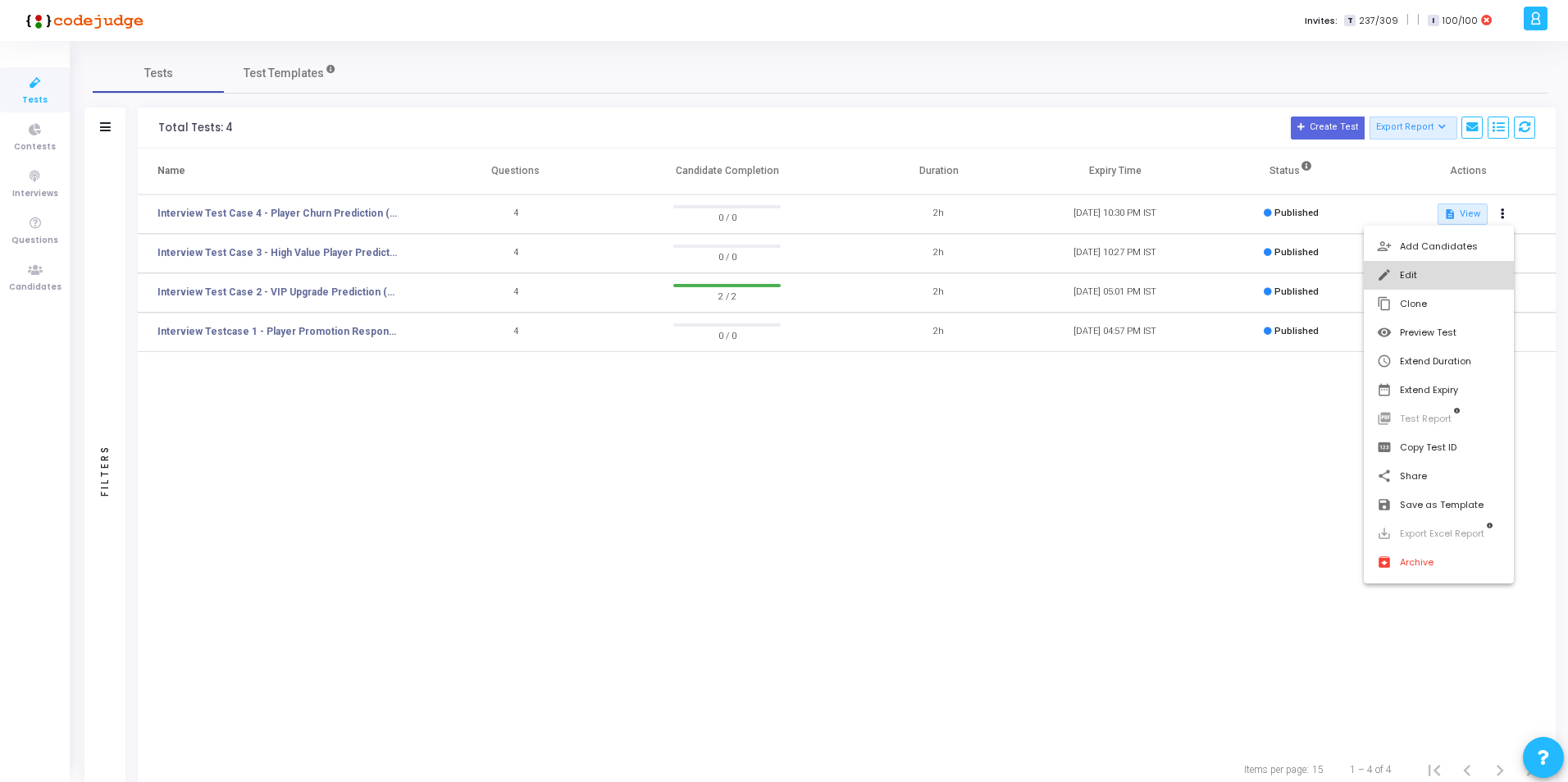
click at [1424, 273] on button "edit Edit" at bounding box center [1439, 274] width 150 height 29
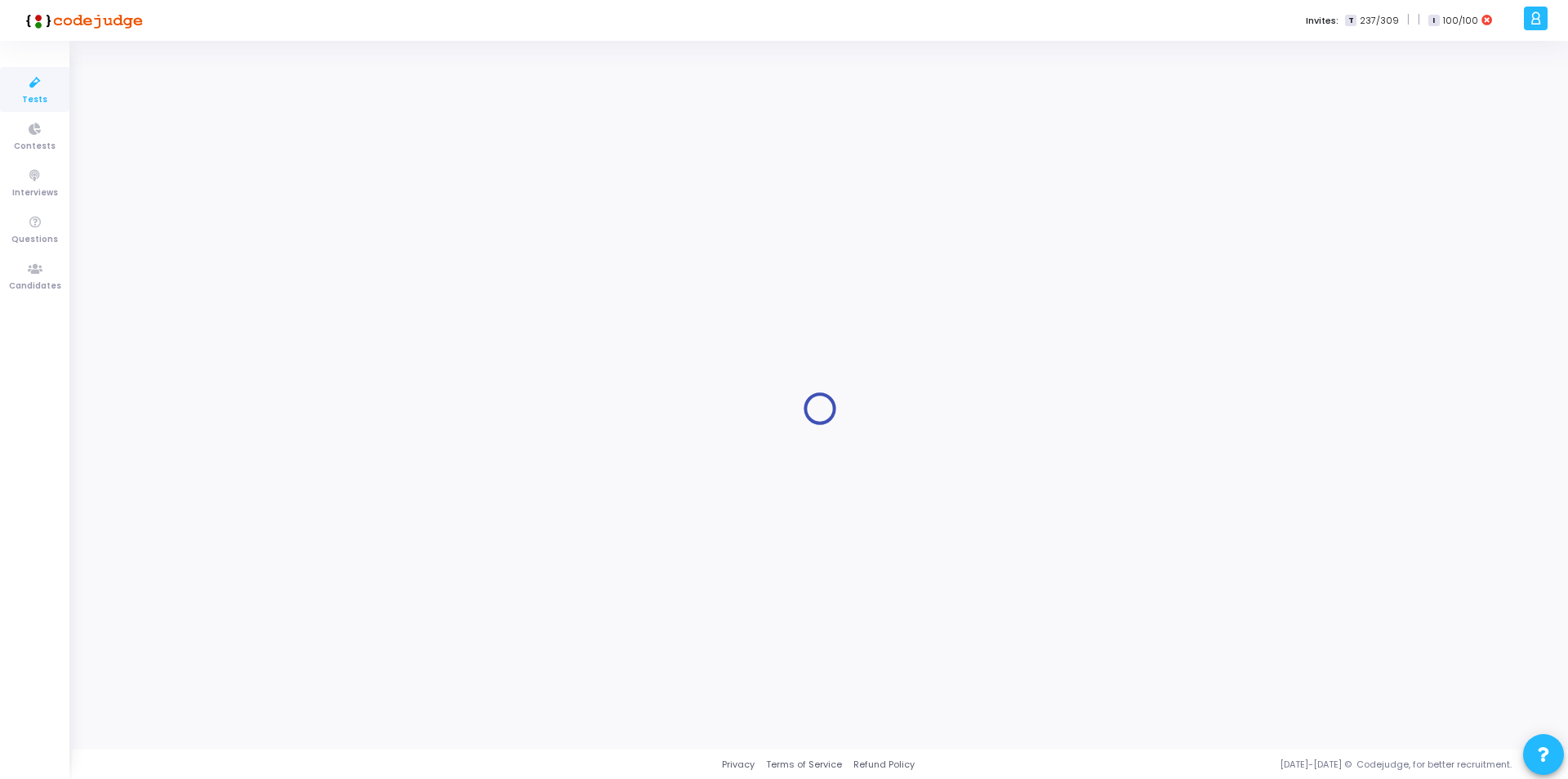
type input "Interview Test Case 4 - Player Churn Prediction (AI/ML)"
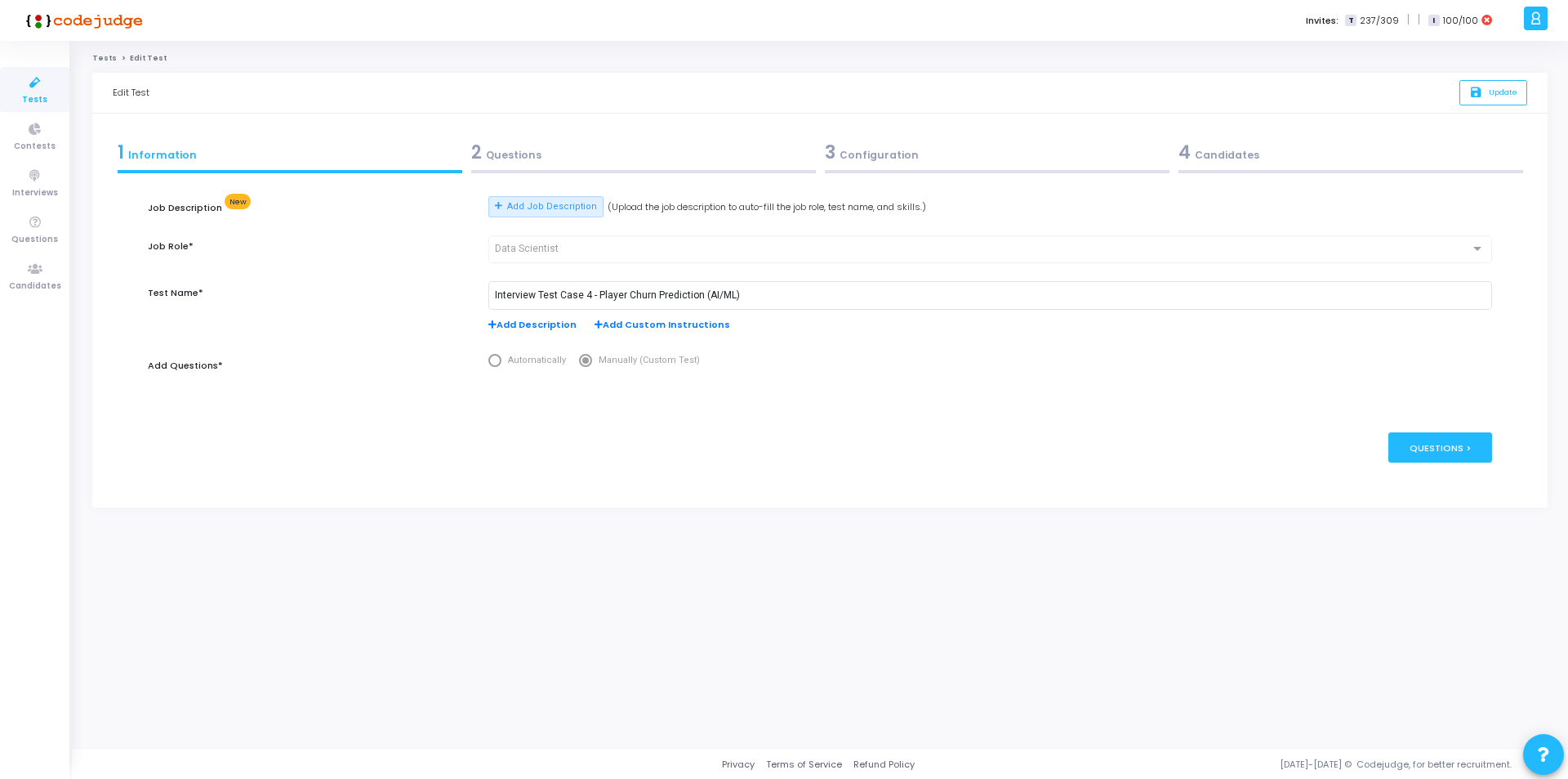
click at [666, 155] on div "2 Questions" at bounding box center [644, 152] width 345 height 27
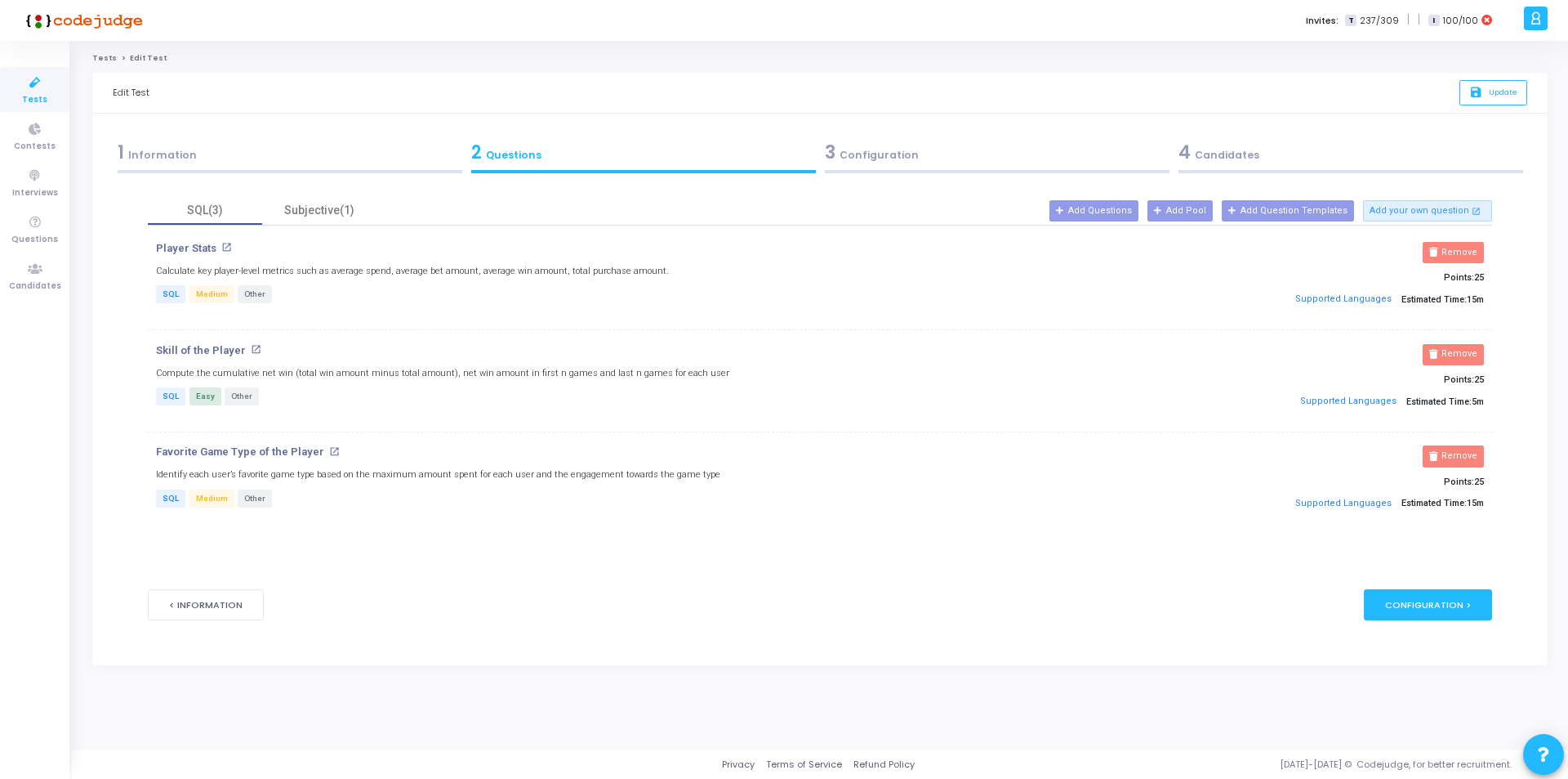
click at [179, 158] on div "1 Information" at bounding box center [290, 152] width 345 height 27
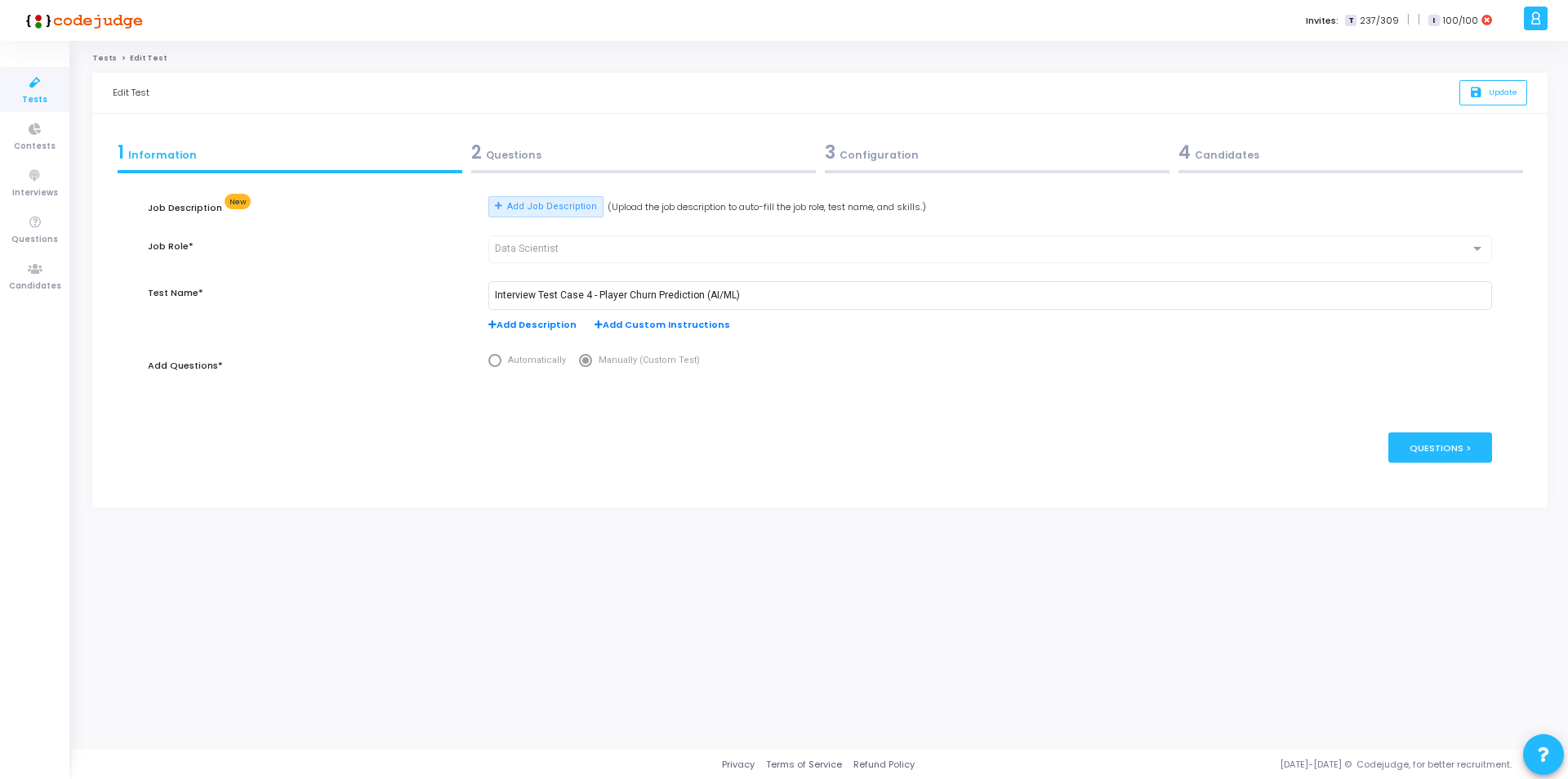
click at [530, 145] on div "2 Questions" at bounding box center [644, 152] width 345 height 27
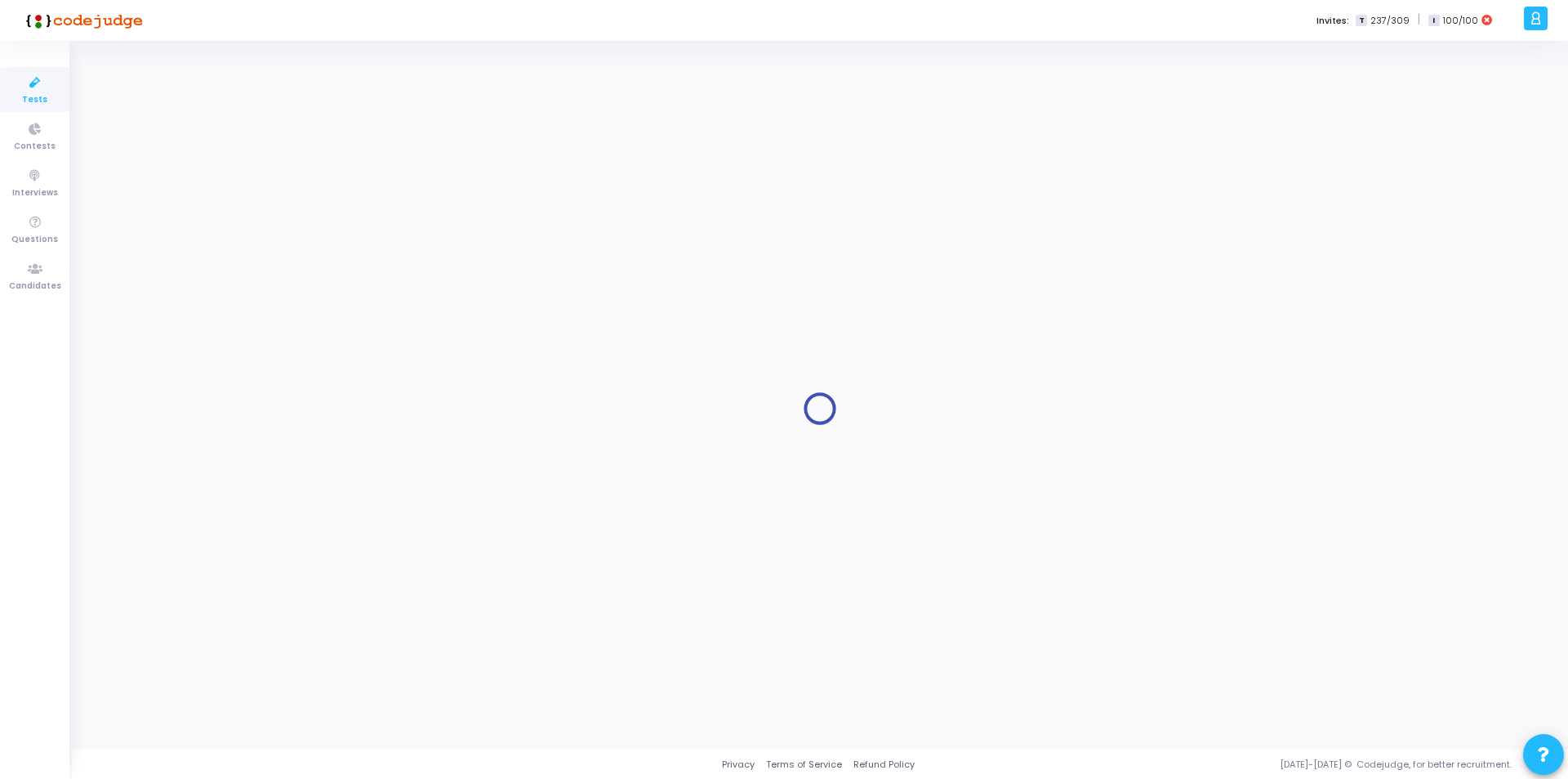
type input "Interview Test Case 4 - Player Churn Prediction (AI/ML)"
radio input "true"
type input "[DATE] 10:30 PM"
type input "2"
type input "50"
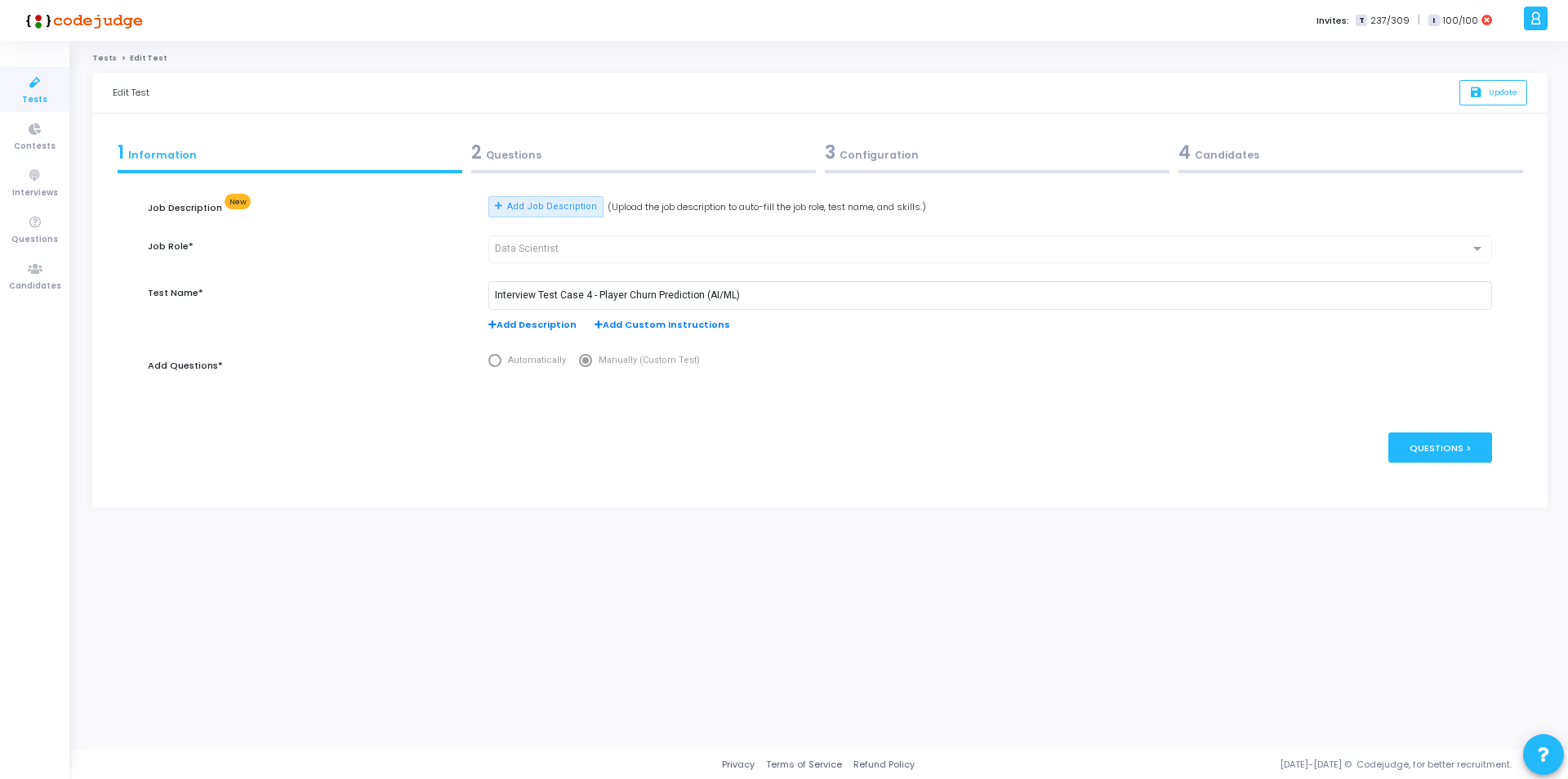
click at [538, 153] on div "2 Questions" at bounding box center [644, 152] width 345 height 27
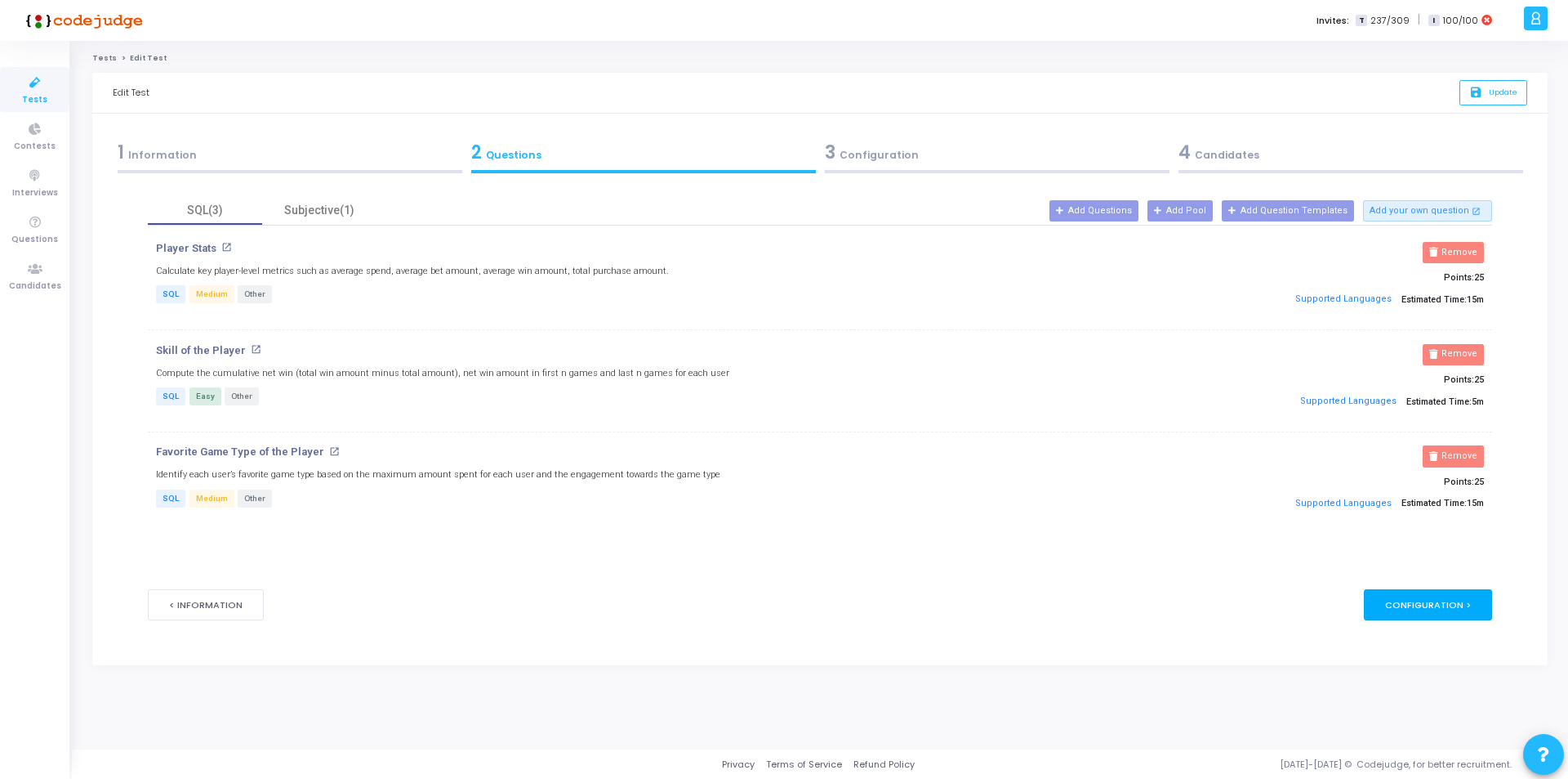
click at [1426, 598] on div "Configuration >" at bounding box center [1427, 604] width 128 height 30
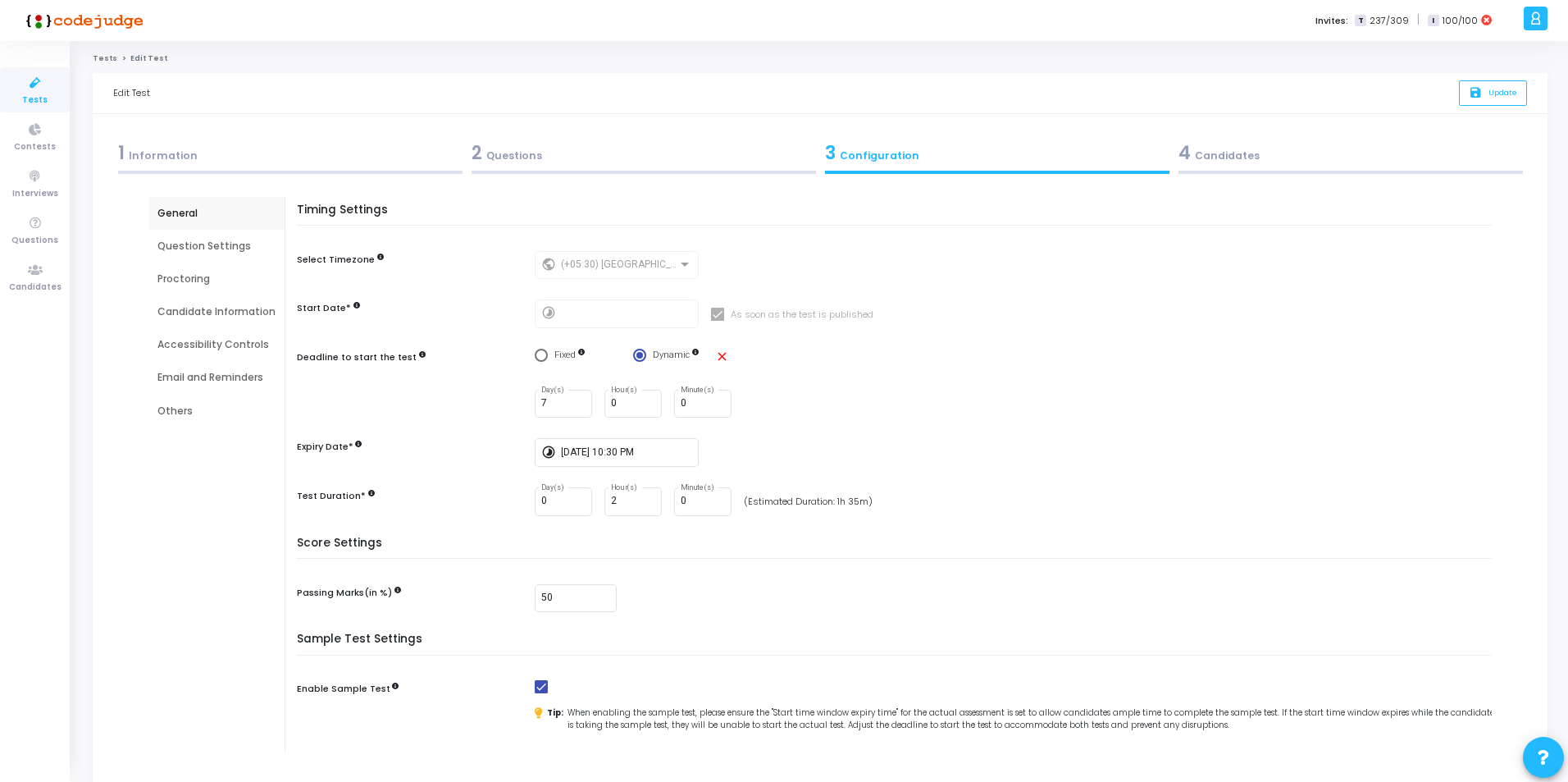
scroll to position [148, 0]
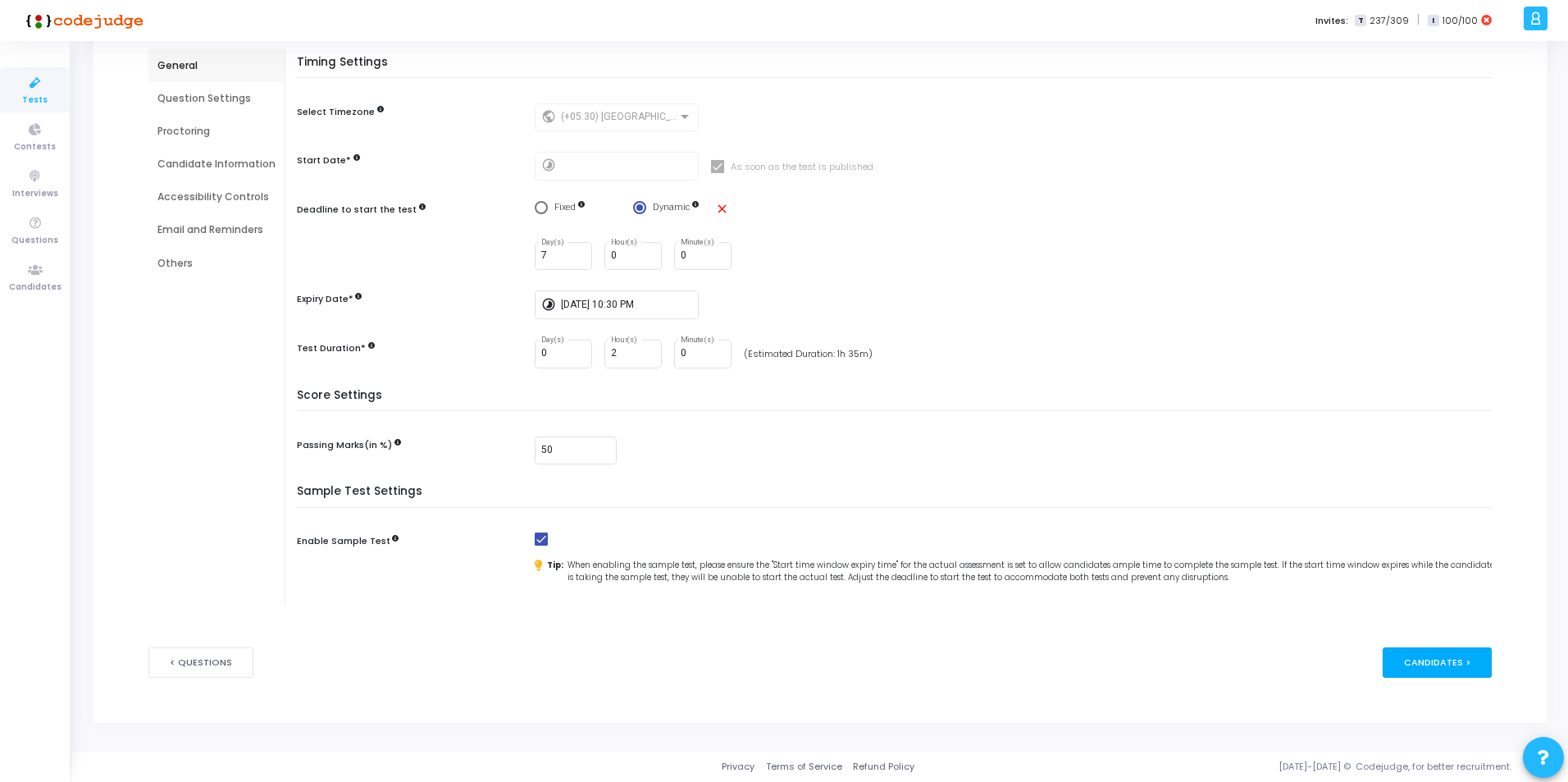
click at [1440, 668] on div "Candidates >" at bounding box center [1437, 662] width 109 height 30
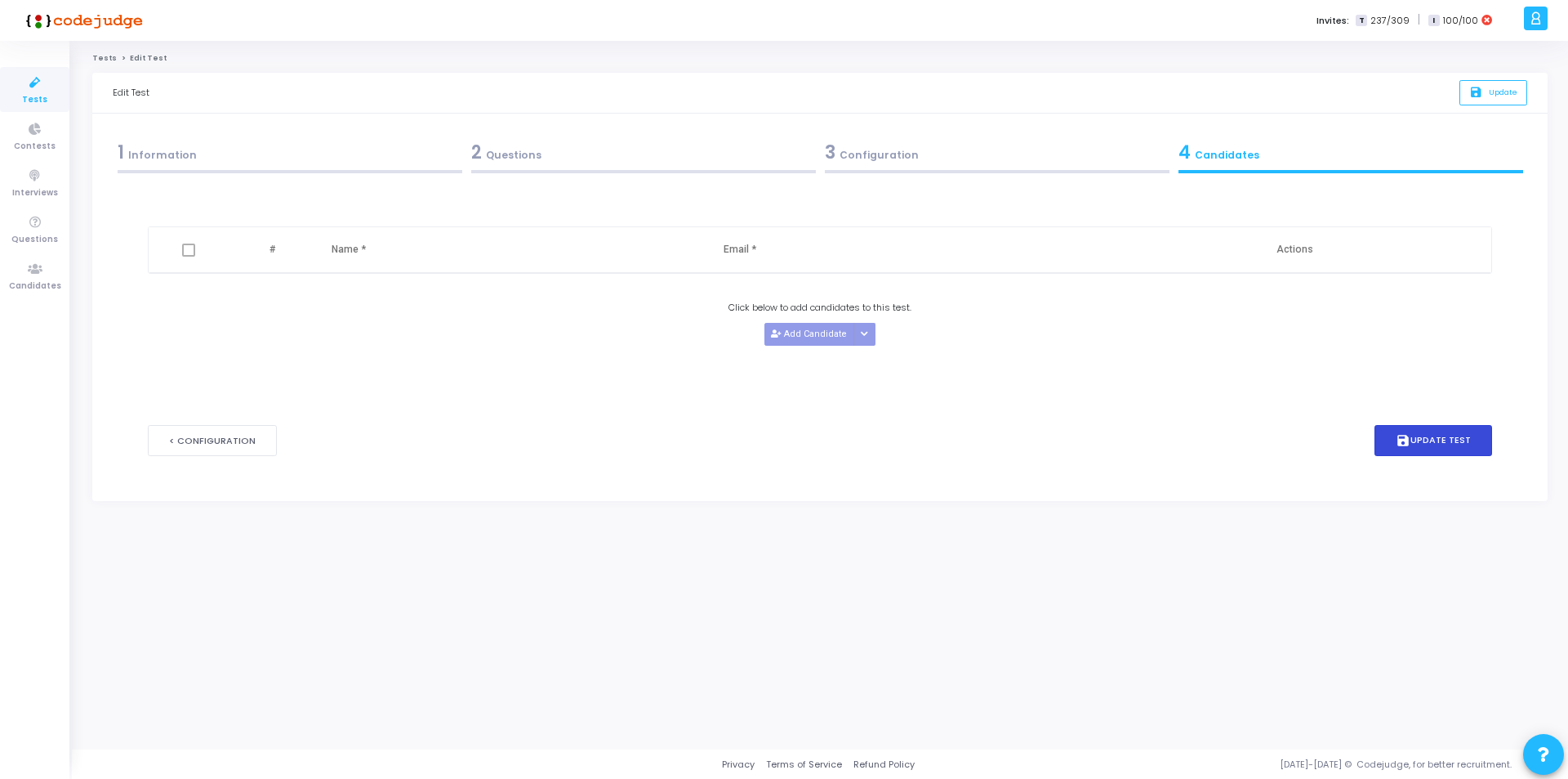
click at [1443, 443] on button "save Update Test" at bounding box center [1434, 440] width 118 height 32
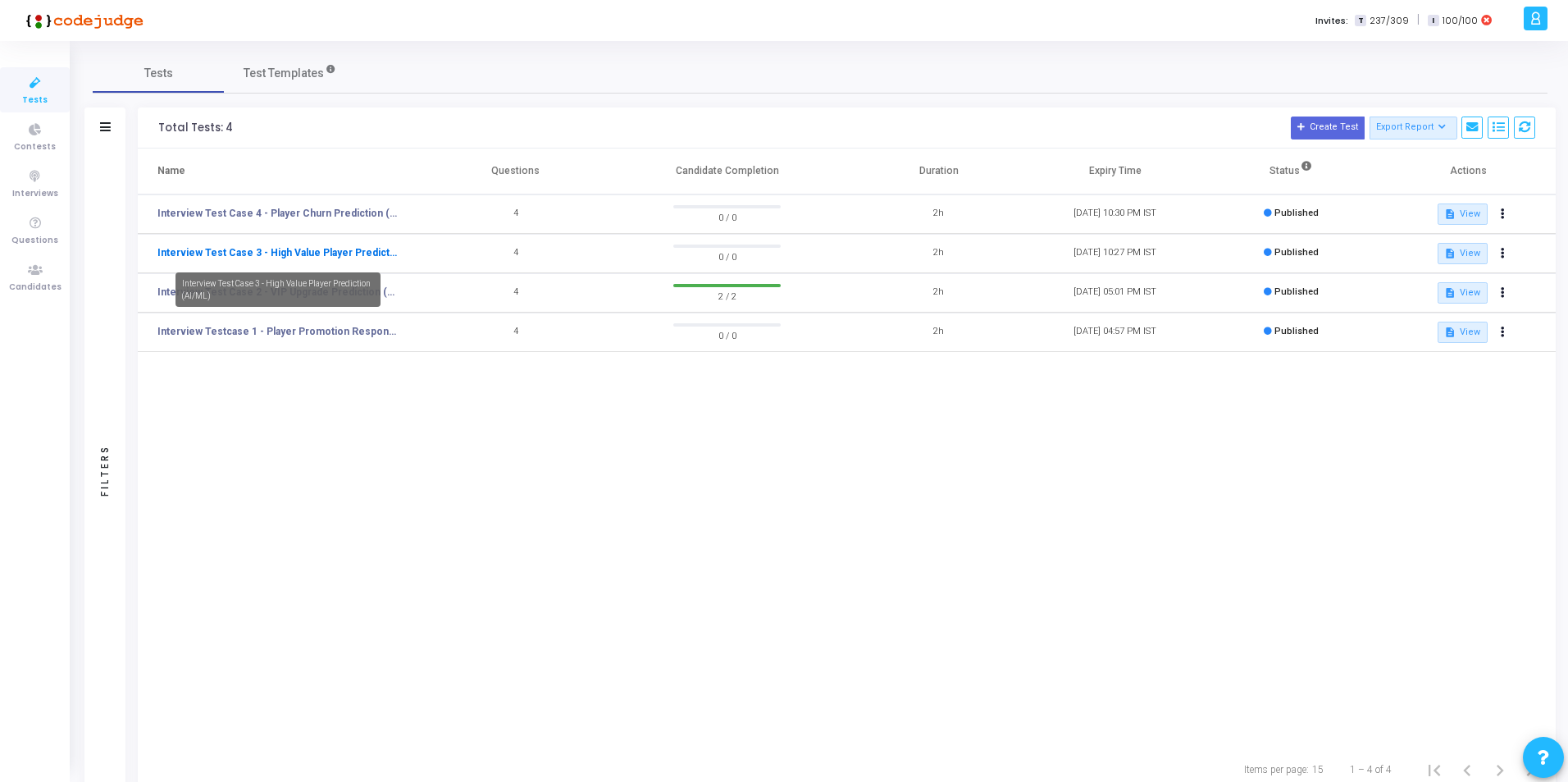
click at [283, 251] on link "Interview Test Case 3 - High Value Player Prediction (AI/ML)" at bounding box center [277, 253] width 241 height 15
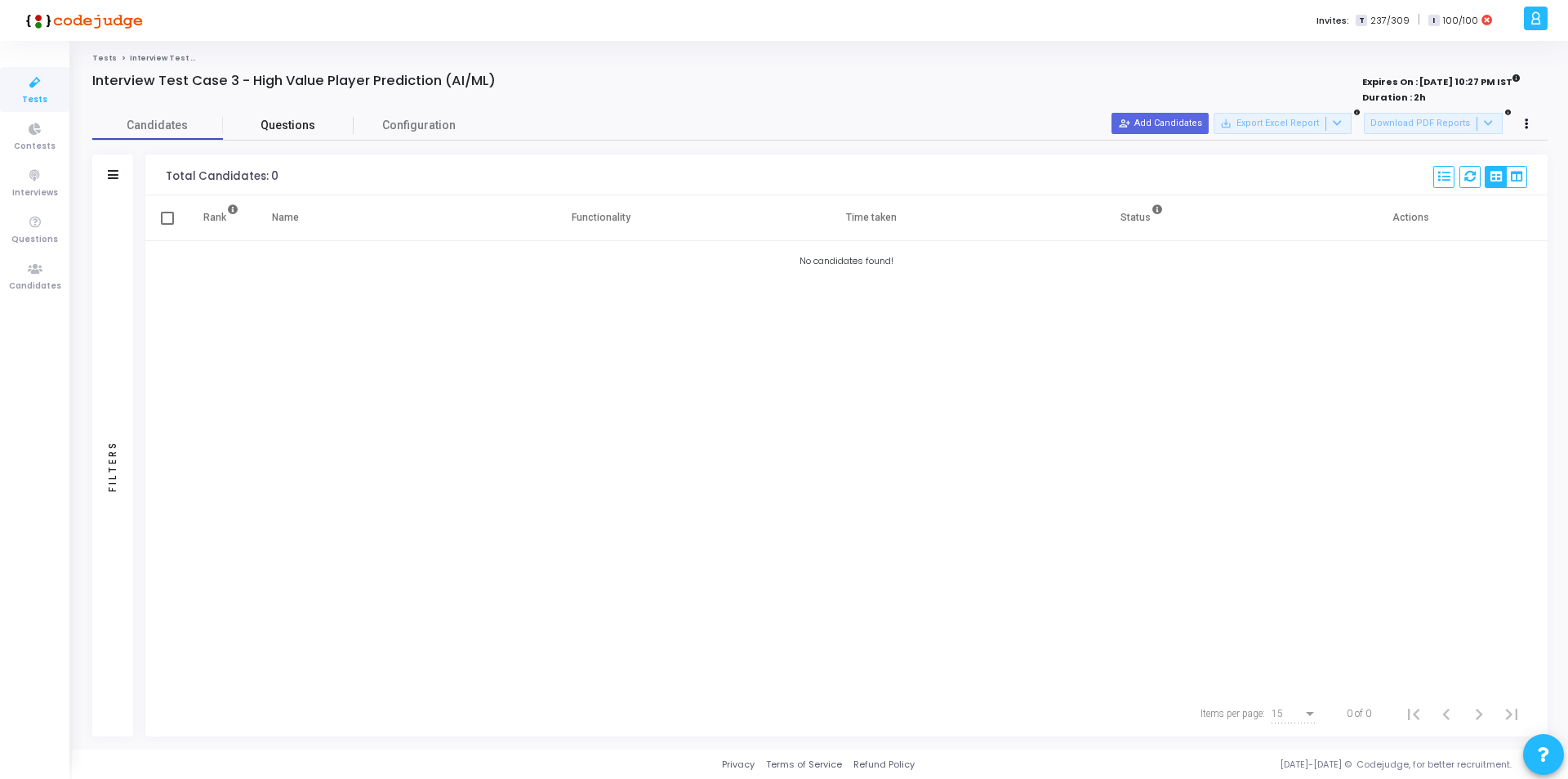
click at [300, 125] on span "Questions" at bounding box center [288, 125] width 131 height 17
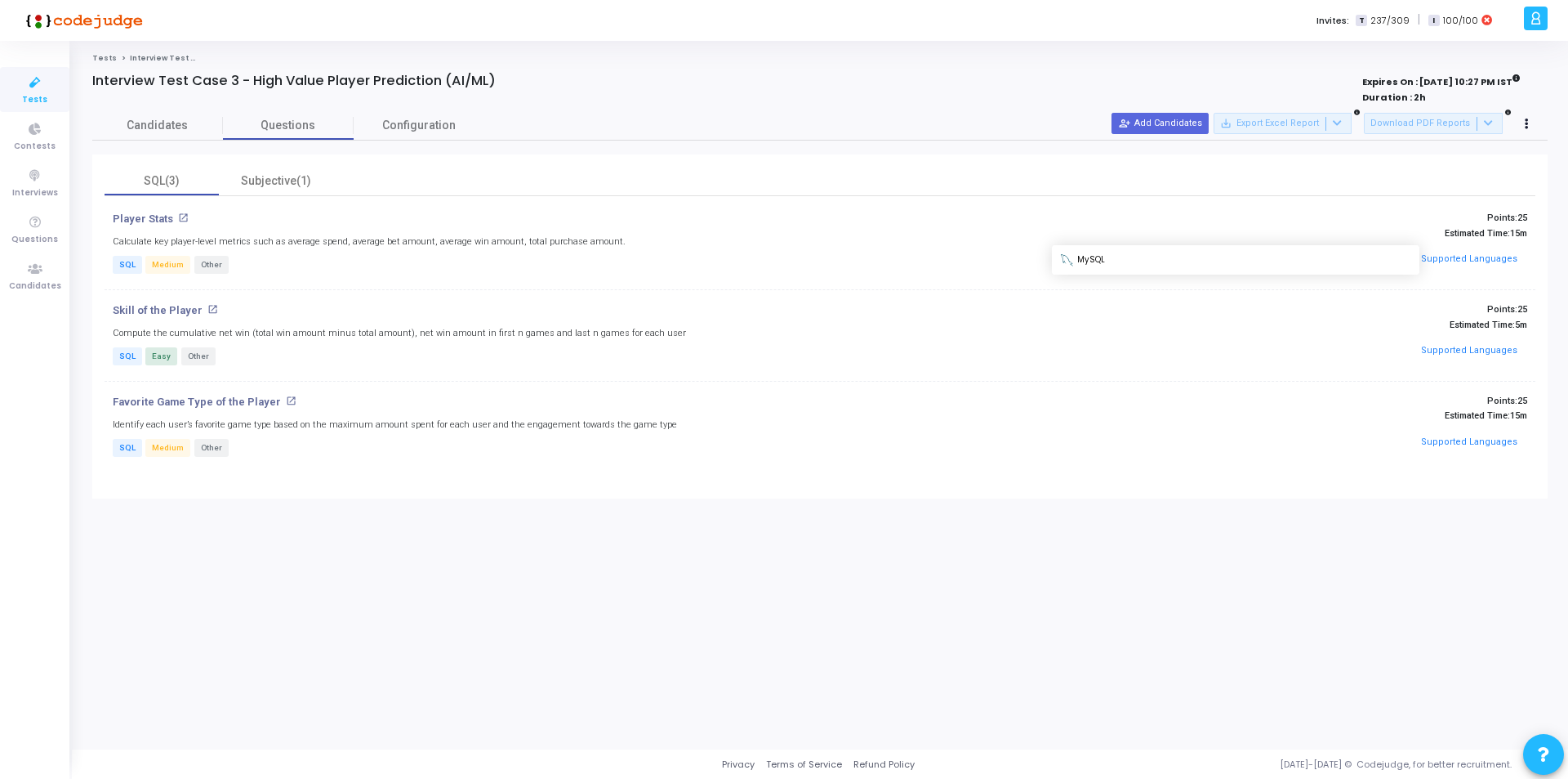
click at [1467, 258] on button "Supported Languages" at bounding box center [1469, 259] width 107 height 24
click at [271, 174] on div "Subjective(1)" at bounding box center [276, 181] width 95 height 17
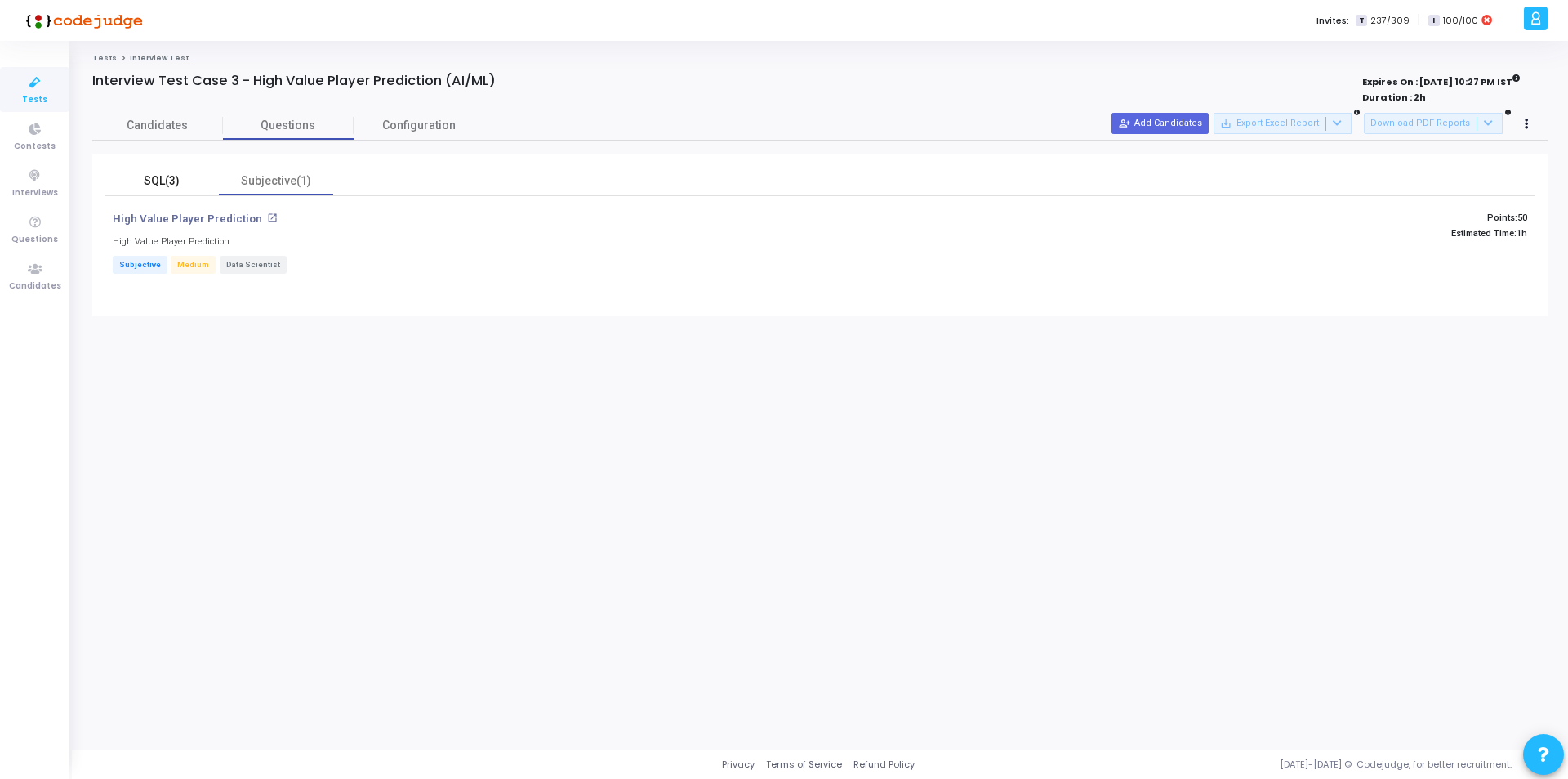
click at [148, 184] on div "SQL(3)" at bounding box center [162, 181] width 95 height 17
